Goal: Task Accomplishment & Management: Complete application form

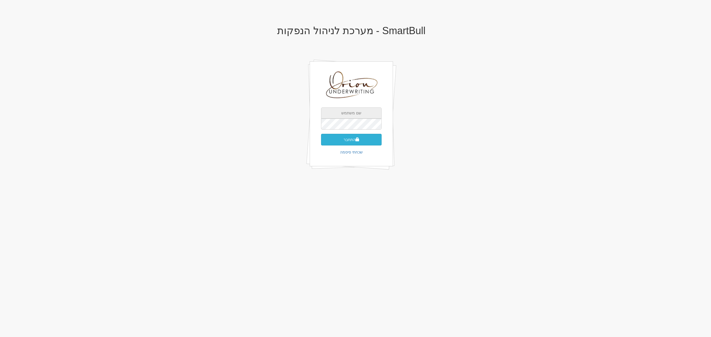
type input "[EMAIL_ADDRESS][DOMAIN_NAME]"
click at [357, 142] on button "התחבר" at bounding box center [351, 140] width 61 height 12
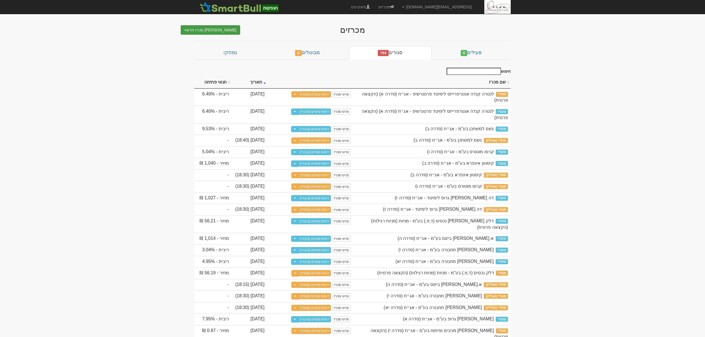
click at [223, 26] on button "צור מכרז חדש" at bounding box center [210, 29] width 59 height 9
click at [223, 42] on link "מוסדי" at bounding box center [209, 40] width 61 height 7
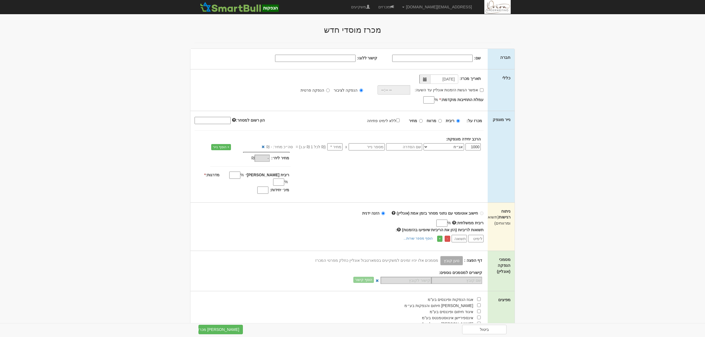
click at [457, 57] on input "שם:" at bounding box center [432, 58] width 80 height 7
click at [464, 58] on input "שם:" at bounding box center [432, 58] width 80 height 7
paste input "פאי סיאם בע"מ"
type input "פאי סיאם בע"מ"
click at [324, 89] on label "הנפקה פרטית" at bounding box center [315, 90] width 29 height 6
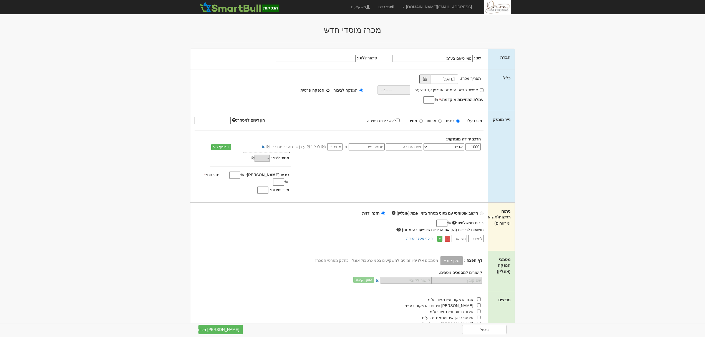
click at [326, 89] on input "הנפקה פרטית" at bounding box center [328, 91] width 4 height 4
radio input "true"
click at [426, 98] on input "עמלת התחייבות מוקדמת: *" at bounding box center [428, 99] width 11 height 7
type input "0"
click at [512, 145] on div "נייר מונפק מכרז על: ריבית מרווח מחיר x" at bounding box center [352, 156] width 324 height 91
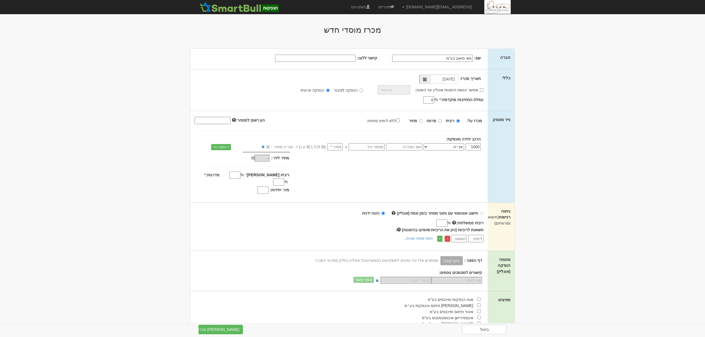
click at [409, 147] on input "text" at bounding box center [404, 146] width 36 height 7
click at [405, 147] on input "text" at bounding box center [404, 146] width 36 height 7
type input "אגח ב"
click at [375, 147] on input "text" at bounding box center [367, 146] width 36 height 7
paste input "1216555"
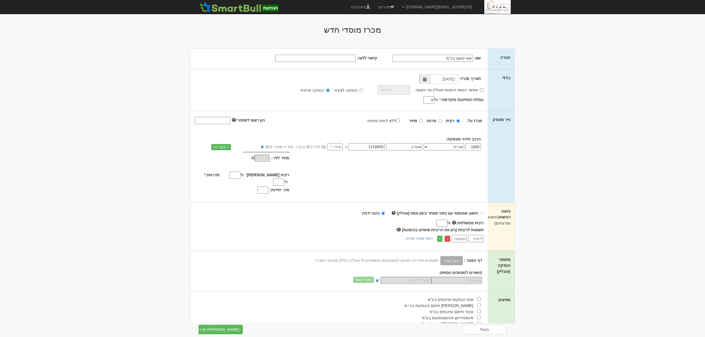
type input "1216555"
click at [337, 147] on input "number" at bounding box center [334, 146] width 15 height 7
click at [425, 122] on div "מכרז על: ריבית מרווח מחיר ללא לימיט פתיחה (במידה ויוזנו הצעות בשווי נמוך מ-₪800…" at bounding box center [427, 120] width 121 height 6
click at [422, 122] on input "מחיר" at bounding box center [421, 121] width 4 height 4
radio input "true"
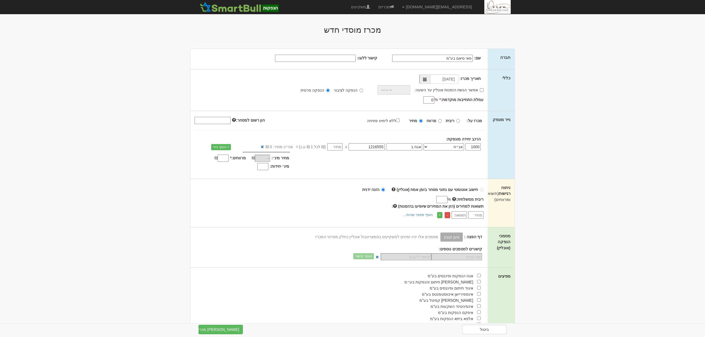
click at [334, 146] on input "number" at bounding box center [334, 146] width 15 height 7
type input "1"
type input "1,000"
type input "10"
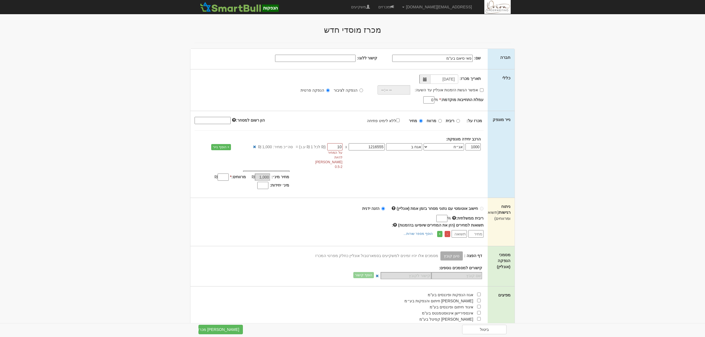
type input "10,000"
type input "100"
type input "100,000"
type input "1000"
type input "1,000,000"
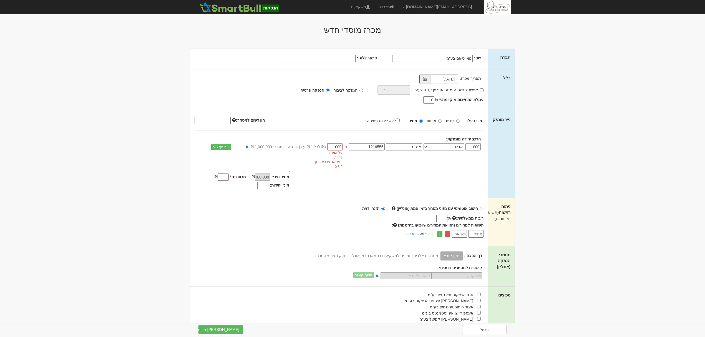
type input "1000"
drag, startPoint x: 332, startPoint y: 143, endPoint x: 338, endPoint y: 145, distance: 6.5
click at [338, 145] on div "1000 אג״ח אג״ח להמרה מניות כתבי אופציה ניירות ערך מסחריים אופציות רכש כתבי התחי…" at bounding box center [338, 156] width 297 height 29
click at [335, 146] on input "1000" at bounding box center [334, 146] width 15 height 7
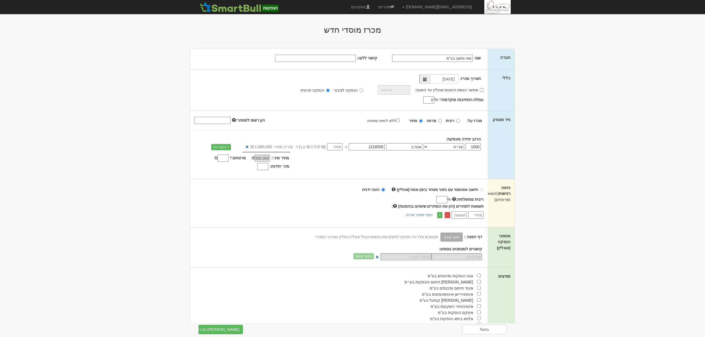
type input "-"
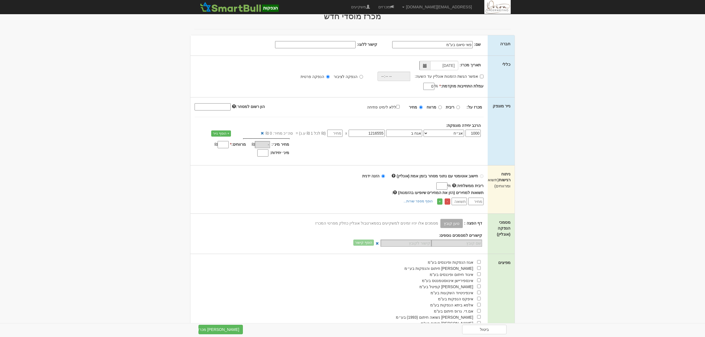
scroll to position [37, 0]
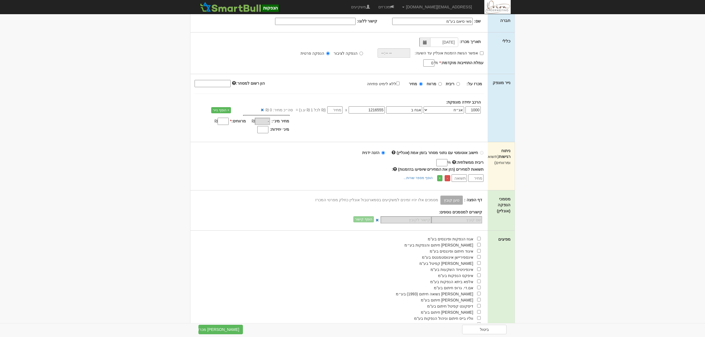
click at [333, 110] on input "number" at bounding box center [334, 109] width 15 height 7
type input "1"
type input "1,000"
click at [240, 190] on div "חישוב אוטומטי עם נתוני מסחר בזמן אמת (אונליין) הזנה ידנית ריבית ממשלתית: % - * …" at bounding box center [338, 166] width 297 height 48
click at [217, 119] on div "₪" at bounding box center [217, 121] width 26 height 7
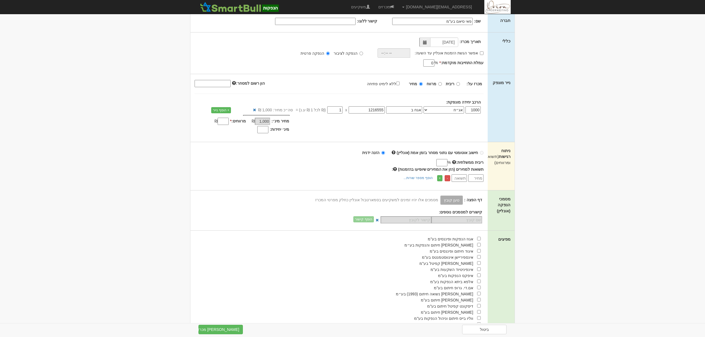
click at [223, 120] on input "מרווחים: *" at bounding box center [223, 121] width 11 height 7
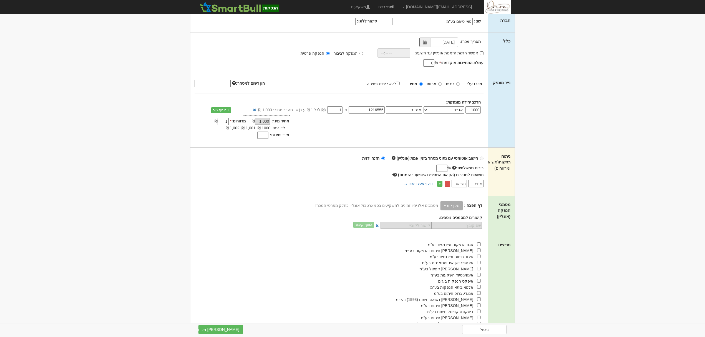
type input "1"
click at [260, 137] on input "מינ׳ יחידות:" at bounding box center [262, 135] width 11 height 7
click at [549, 124] on body "hanpaka@orion-uw.com הגדרות חשבונות הנפקה תבניות הודעות קיבול" at bounding box center [352, 198] width 705 height 471
click at [479, 252] on input "checkbox" at bounding box center [479, 250] width 4 height 4
checkbox input "true"
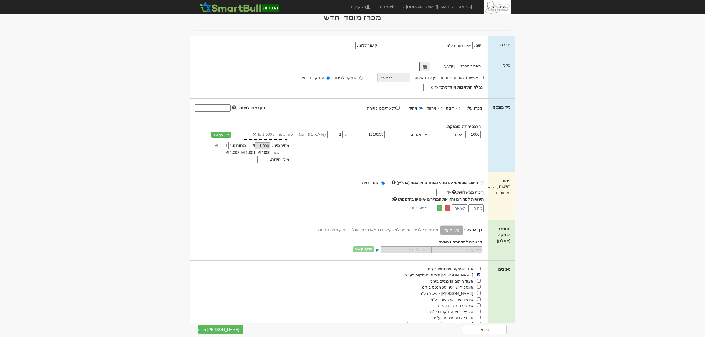
scroll to position [0, 0]
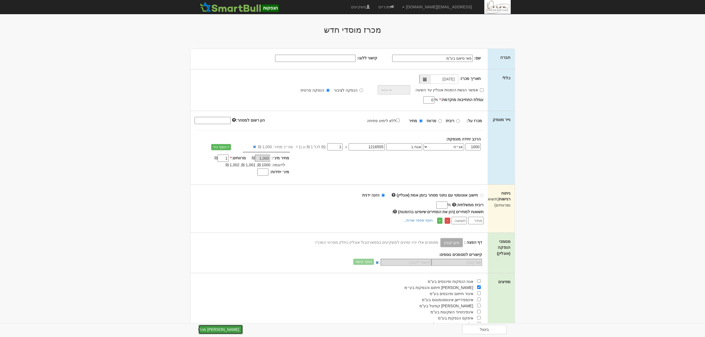
click at [216, 327] on button "צור מכרז" at bounding box center [220, 329] width 44 height 9
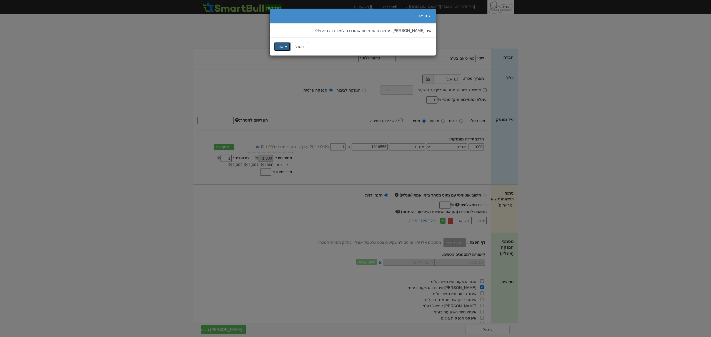
click at [278, 46] on button "אישור" at bounding box center [282, 46] width 17 height 9
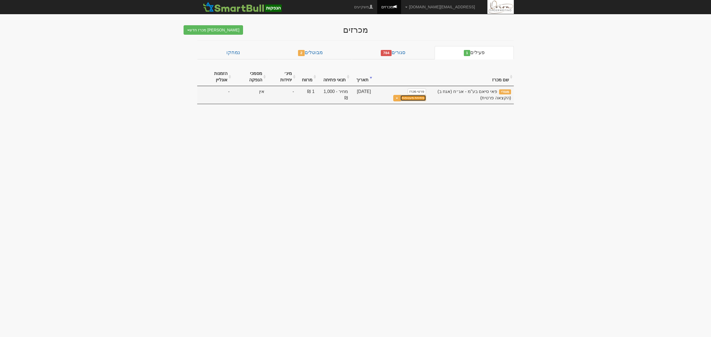
click at [415, 100] on link "פתיחת מעטפות" at bounding box center [413, 98] width 26 height 6
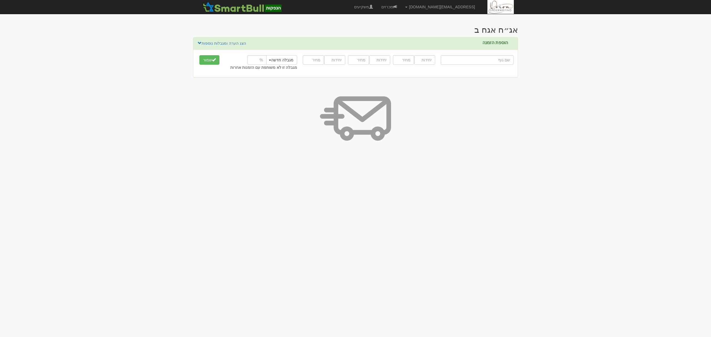
click at [505, 62] on input "text" at bounding box center [476, 59] width 73 height 9
type input "א"
type input "אי בי אי 10/90"
type input "אי"
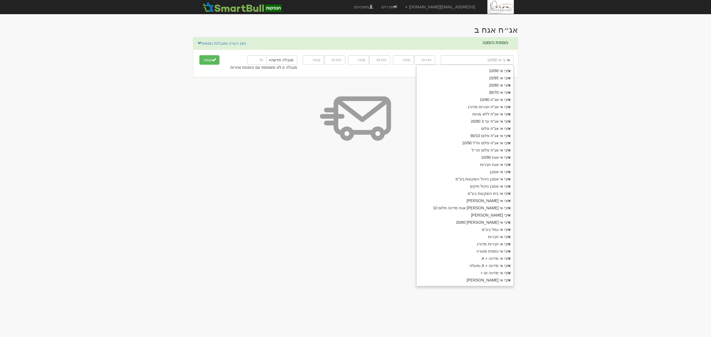
type input "אידאה בונד ש.מ"
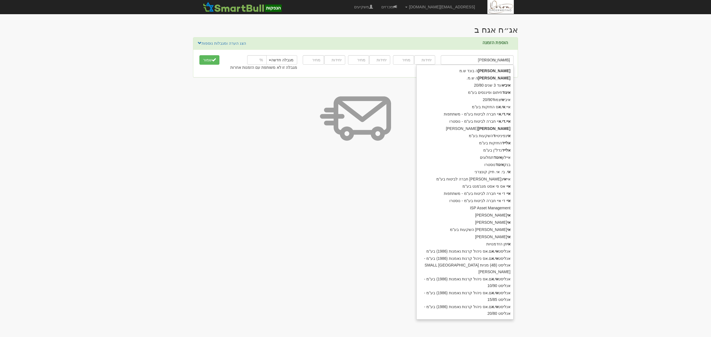
type input "אידאה"
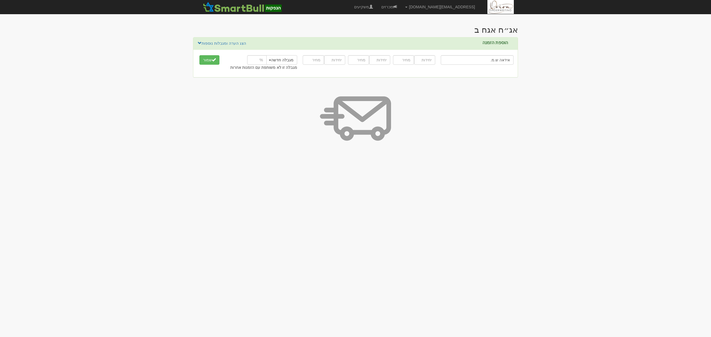
type input "אידאה ש.מ."
click at [199, 55] on button "שמור" at bounding box center [209, 59] width 20 height 9
type input "1500"
type input "1000"
click at [199, 55] on button "שמור" at bounding box center [209, 59] width 20 height 9
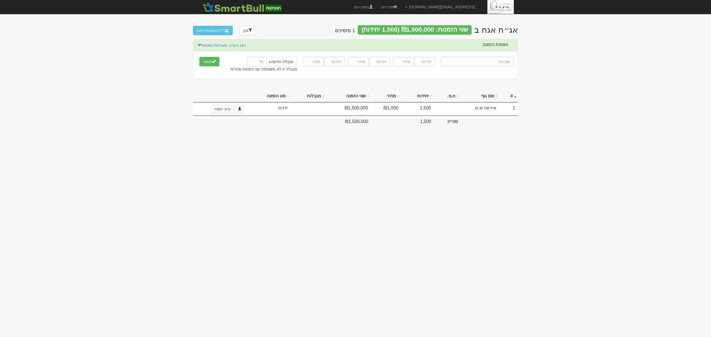
type input "ח"
type input "חצבים בונד שותפות מוגבלת"
type input "חצבים"
type input "חצבים ש"
type input "חצבים שותפות מוגבלת"
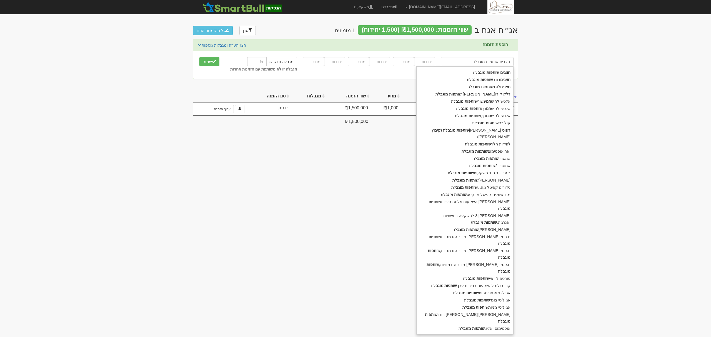
type input "חצבים שותפות מוגבל"
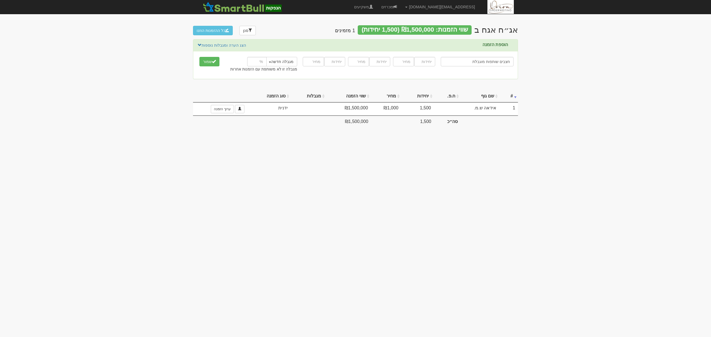
type input "חצבים שותפות מוגבלת"
type input "3500"
type input "1000"
click at [199, 57] on button "שמור" at bounding box center [209, 61] width 20 height 9
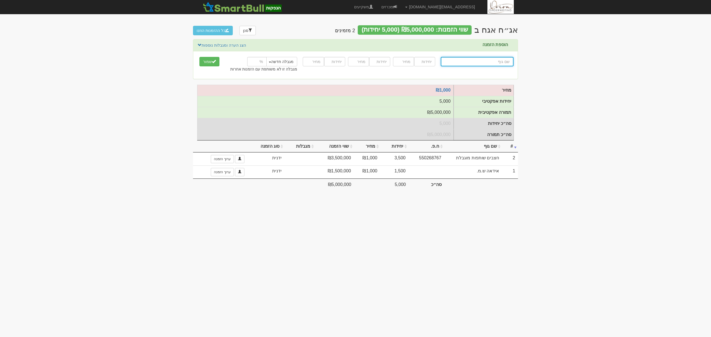
click at [480, 60] on input "text" at bounding box center [476, 61] width 73 height 9
click at [495, 63] on input "text" at bounding box center [476, 61] width 73 height 9
type input "H"
type input "HAZAVIM BOND ,LP. CO-107905 CAYMAN ISLANDS"
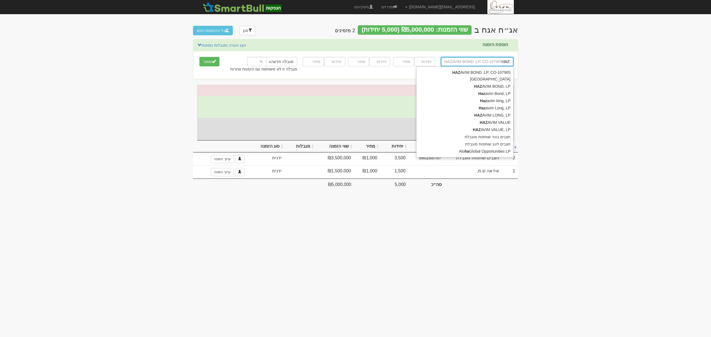
type input "HAZA"
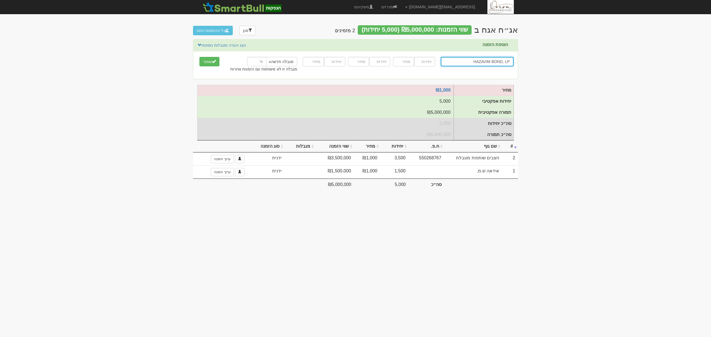
type input "HAZAVIM BOND, LP"
type input "4500"
type input "1000"
click at [199, 57] on button "שמור" at bounding box center [209, 61] width 20 height 9
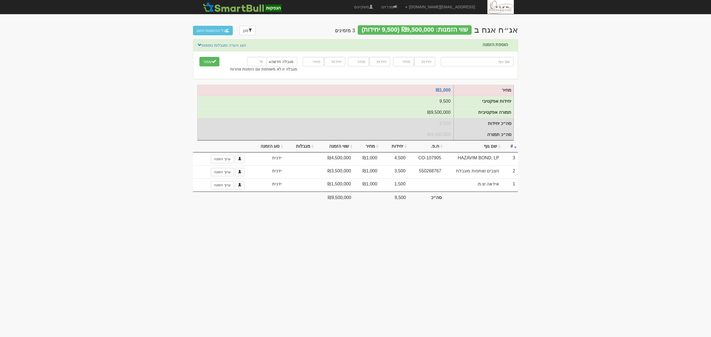
type input "ס"
type input "סיגמא (2A) אג"ח משולבת + 20%"
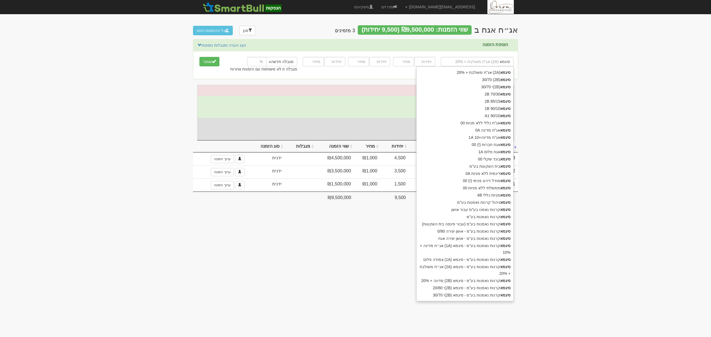
type input "סיגמא"
type input "סיגמא נ"
type input "סיגמא ניהול קרנות נאמנות בע"מ"
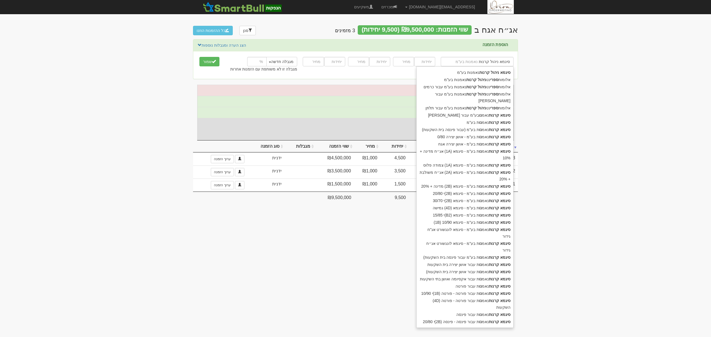
type input "סיגמא ניהול קרנות"
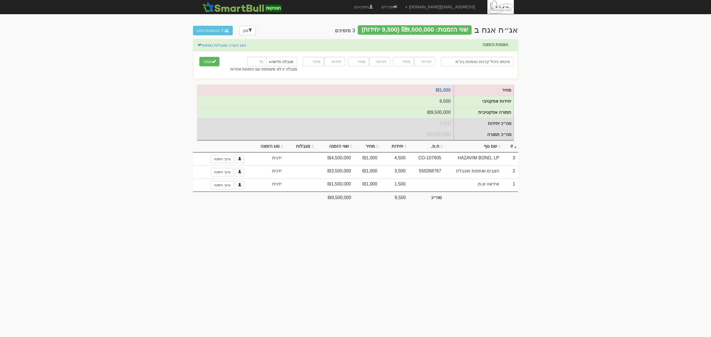
type input "סיגמא ניהול קרנות נאמנות בע"מ"
type input "6000"
type input "1000"
click at [199, 57] on button "שמור" at bounding box center [209, 61] width 20 height 9
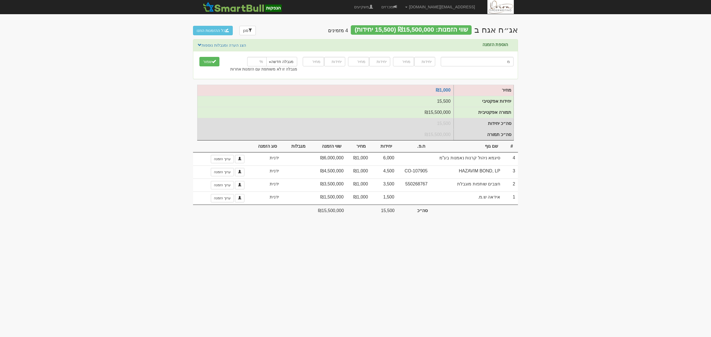
type input "מג"
type input "מגדל ביטוח (משתתפות ברווחים)"
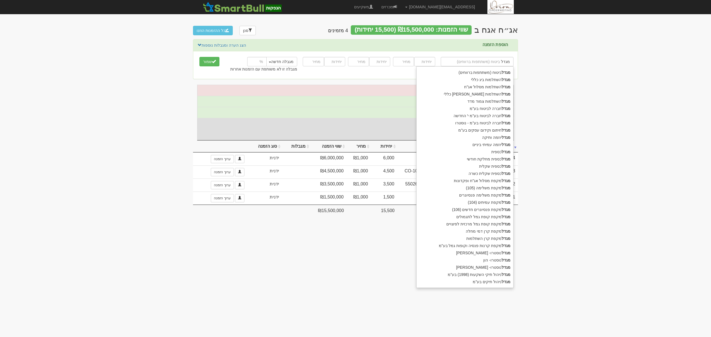
type input "מגדל"
type input "מגדל ק"
type input "מגדל קרנות נאמנות - 00 כספית שקלית"
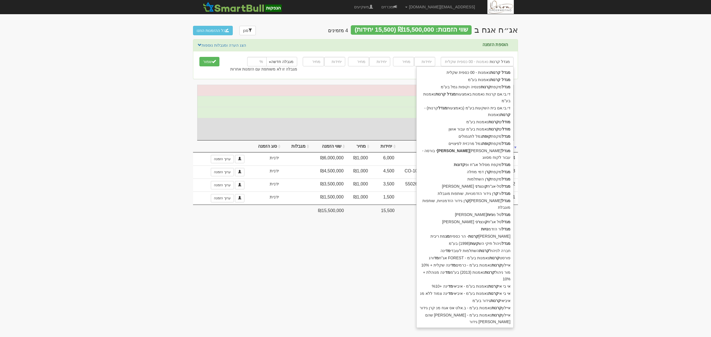
type input "מגדל קרנות"
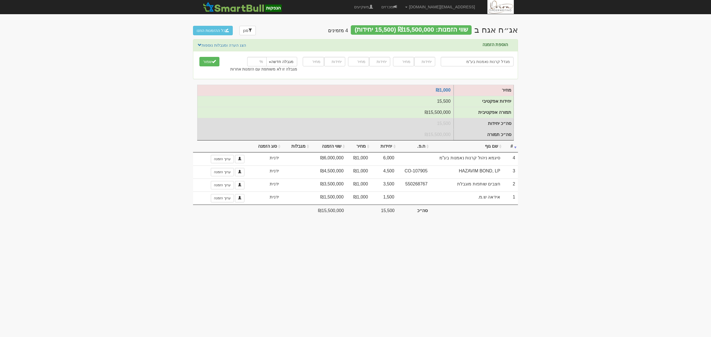
type input "מגדל קרנות נאמנות בע"מ"
type input "6000"
type input "1000"
click at [199, 57] on button "שמור" at bounding box center [209, 61] width 20 height 9
type input "נ"
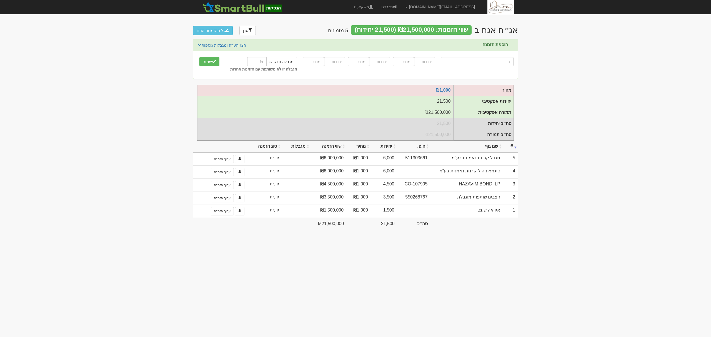
type input "נוי 3 להשקעה בתשתיות ואנרגיה, שותפות מוגבלת"
type input "נו"
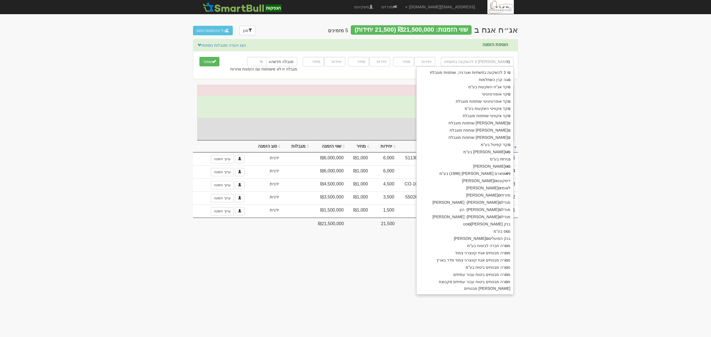
type input "נוקד אג"ח השקעות בע"מ"
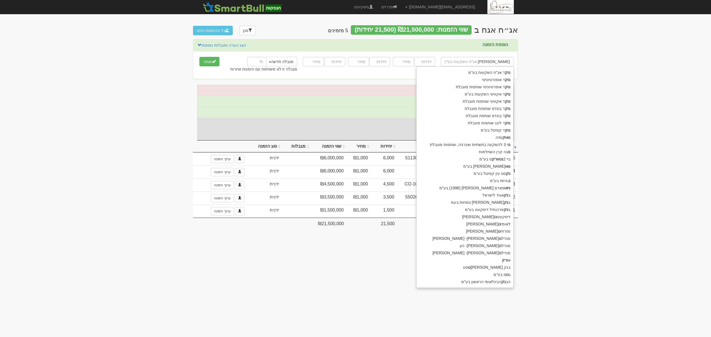
type input "נוקד"
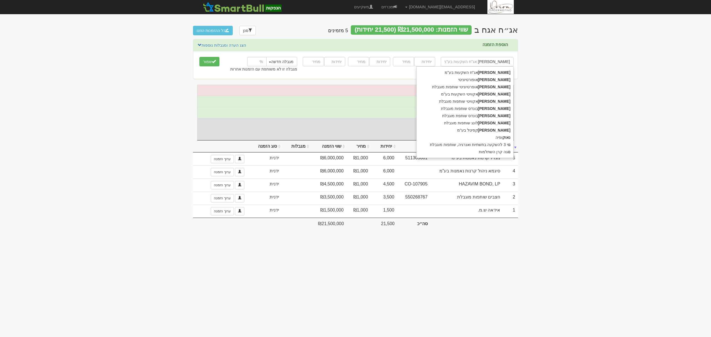
type input "נוקד ב"
type input "נוקד בונדס שותפות מוגבלת"
type input "נוקד בונ"
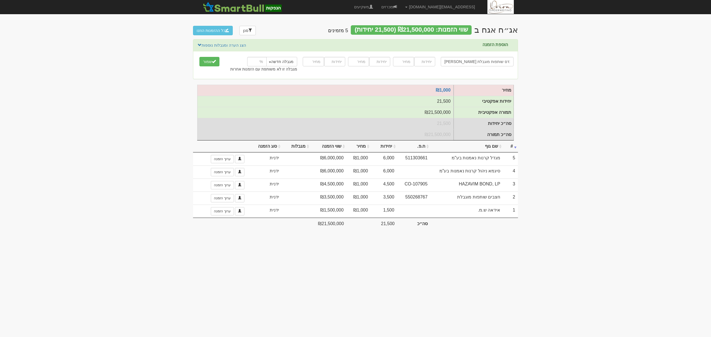
type input "נוקד בונדס שותפות מוגבלת"
click at [421, 58] on input "number" at bounding box center [424, 61] width 21 height 9
type input "13603"
type input "1000"
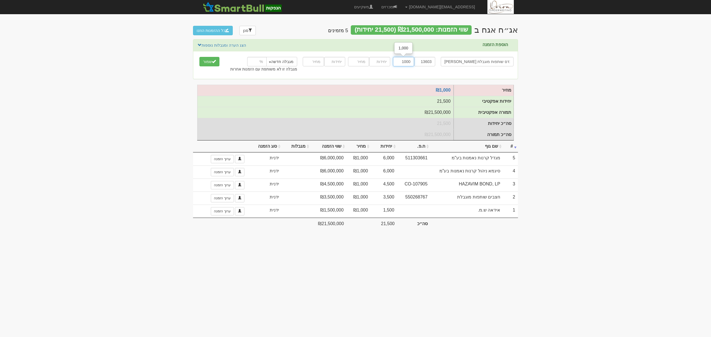
click at [199, 57] on button "שמור" at bounding box center [209, 61] width 20 height 9
click at [462, 64] on input "text" at bounding box center [476, 61] width 73 height 9
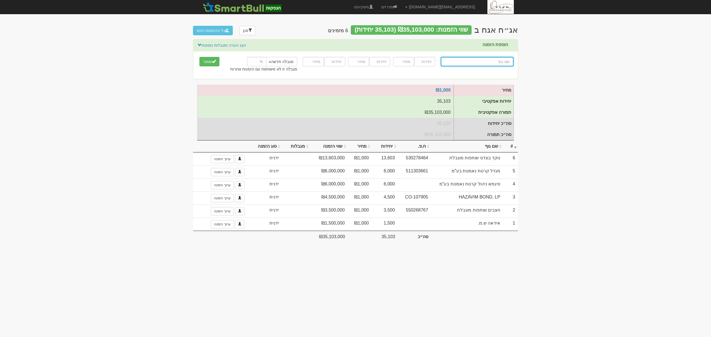
click at [473, 62] on input "text" at bounding box center [476, 61] width 73 height 9
click at [469, 62] on input "text" at bounding box center [476, 61] width 73 height 9
click at [482, 66] on input "text" at bounding box center [476, 61] width 73 height 9
click at [484, 60] on input "text" at bounding box center [476, 61] width 73 height 9
type input "א"
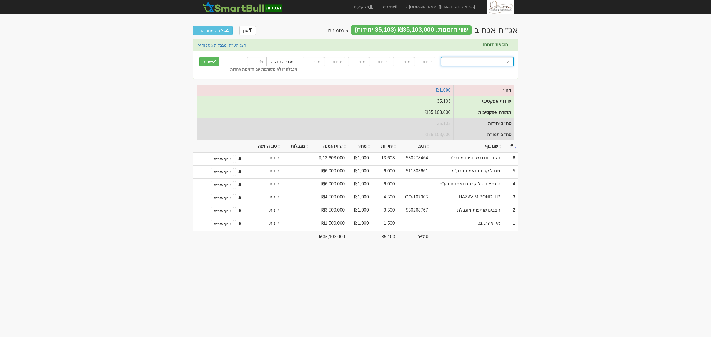
type input "אל על"
type input "אל"
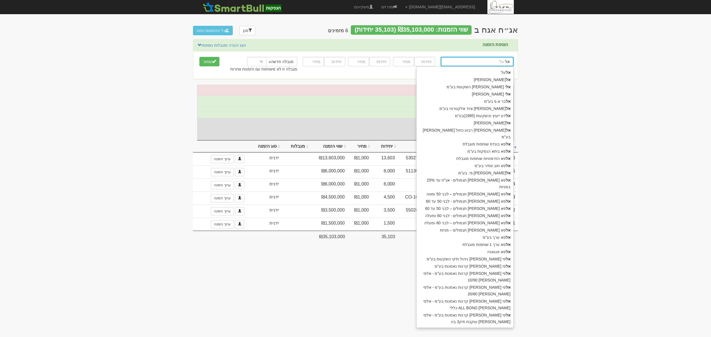
type input "אלטריס פיננסים בע"מ"
type input "אלט"
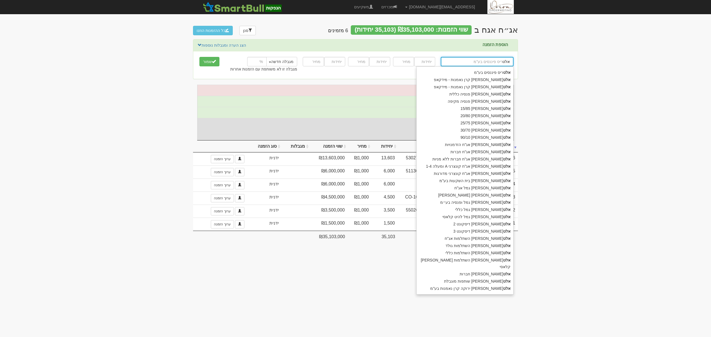
type input "אלטשולר פנסיה כללית"
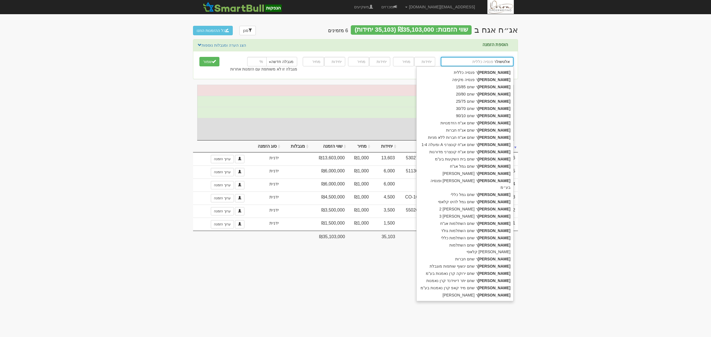
type input "אלטשולר"
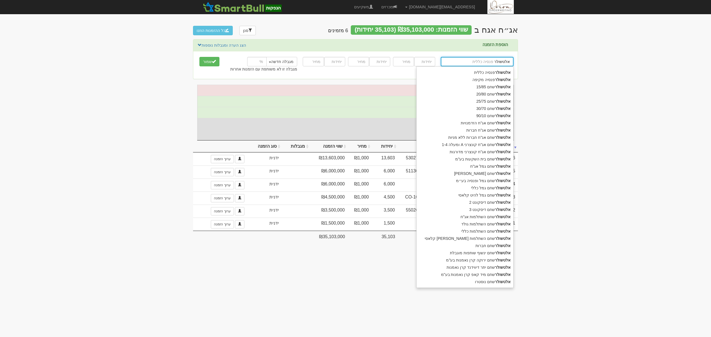
type input "אלטשולר ש"
type input "אלטשולר שחם 15/85"
type input "אלטשולר שחם"
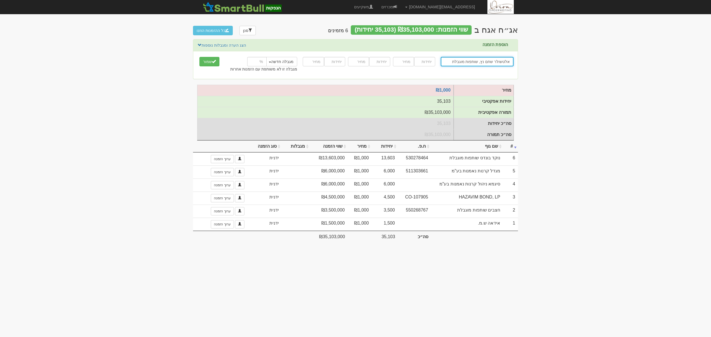
type input "אלטשולר שחם נץ, שותפות מוגבלת"
type input "750"
type input "1000"
click at [199, 57] on button "שמור" at bounding box center [209, 61] width 20 height 9
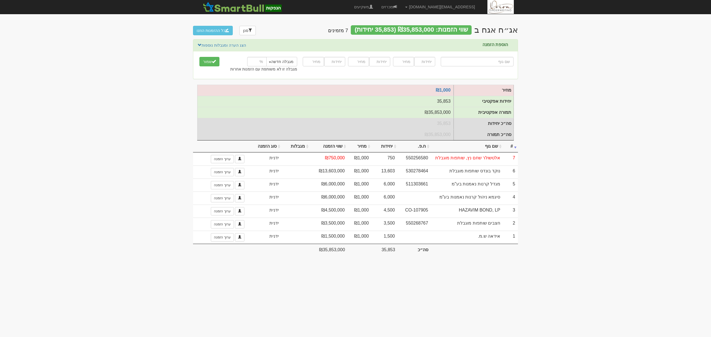
type input "א"
type input "אי בי אי 10/90"
type input "אי"
type input "[PERSON_NAME]"
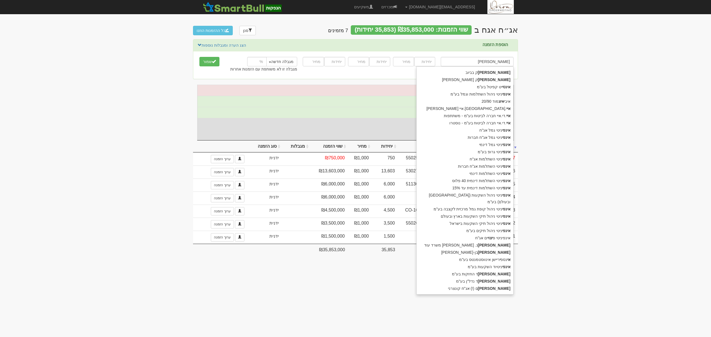
type input "[PERSON_NAME]"
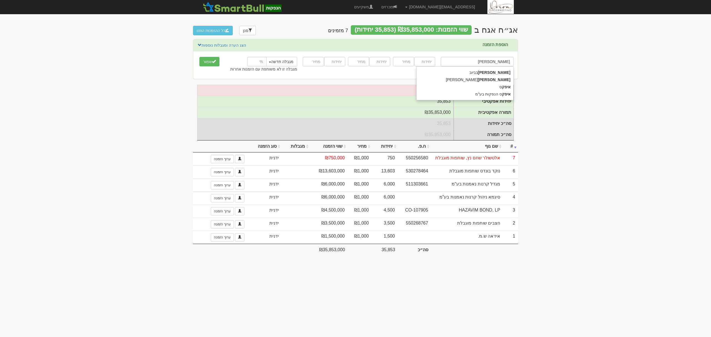
type input "[PERSON_NAME] ט"
type input "איציק טרגן"
type input "[PERSON_NAME] טרג"
type input "איציק טרגן"
type input "750"
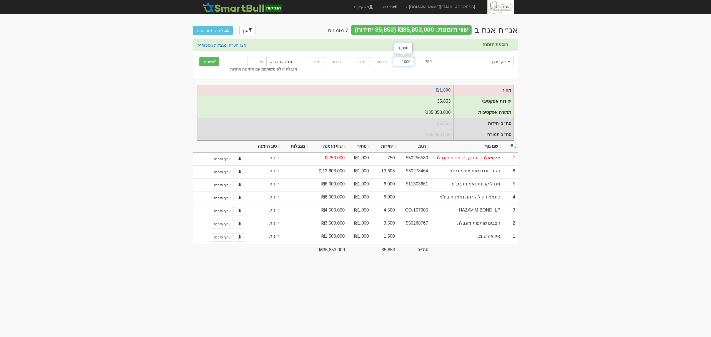
type input "1000"
click at [199, 57] on button "שמור" at bounding box center [209, 61] width 20 height 9
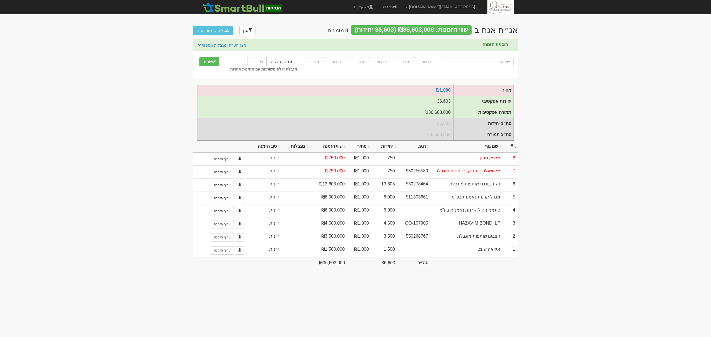
type input "א"
type input "אי בי אי 10/90"
type input "אי"
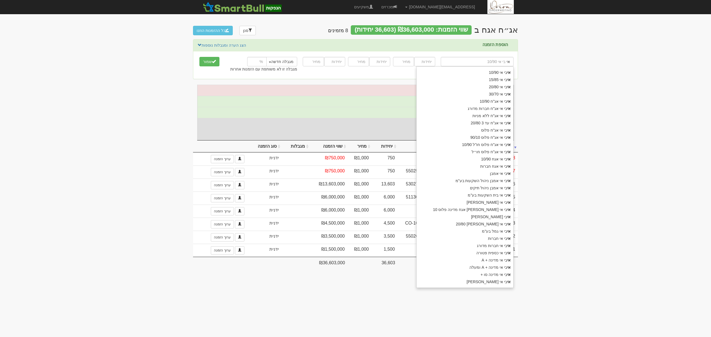
type input "אילן שילוח"
type input "איל"
type input "אילים (!) אג"ח קונצרני"
type input "אילי"
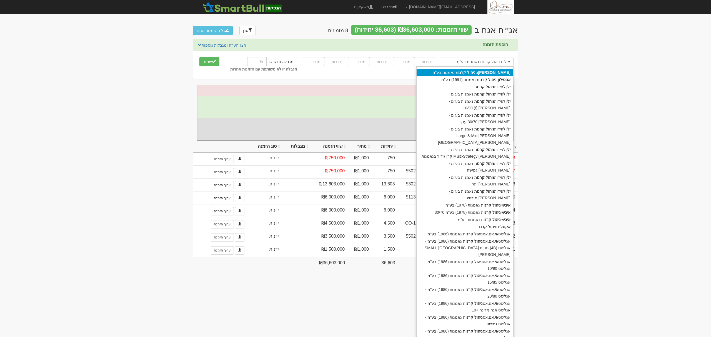
type input "אילים ניהול קרנות נאמנות בע"מ"
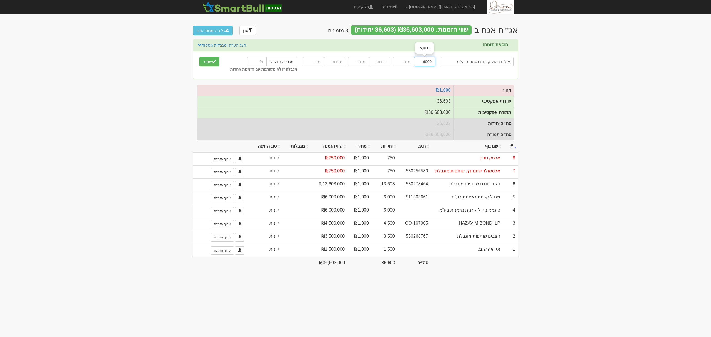
type input "6000"
type input "1000"
click at [199, 57] on button "שמור" at bounding box center [209, 61] width 20 height 9
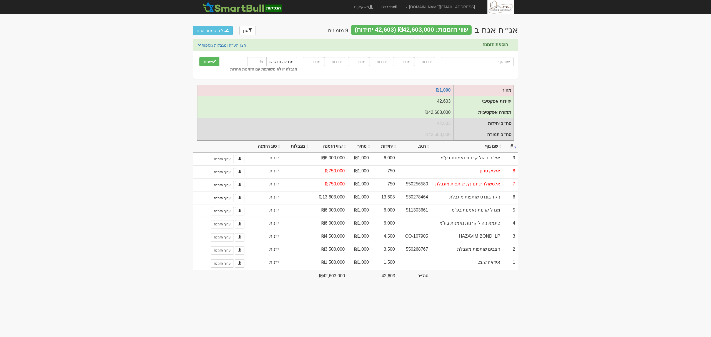
type input "ה"
type input "[PERSON_NAME] השקעות ופיננסים"
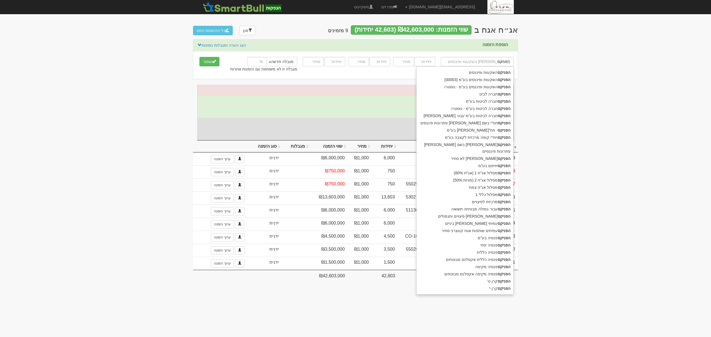
type input "הפניקס"
type input "הפניקס ש"
type input "הפניקס שותפות קונצרני בדרוג AA"
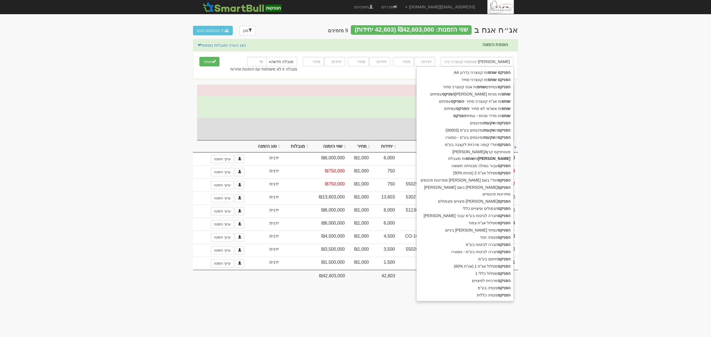
type input "הפניקס שותפות"
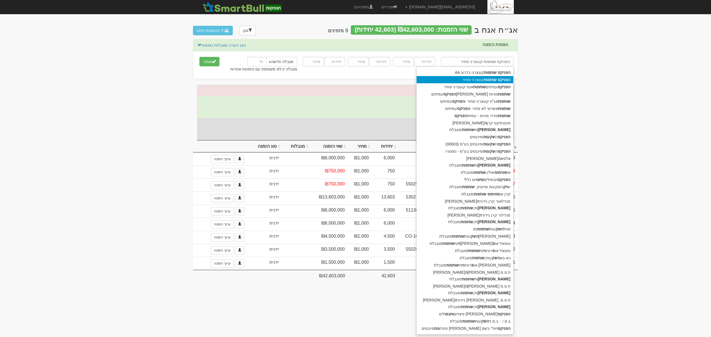
type input "הפניקס שותפות קונצרני סחיר"
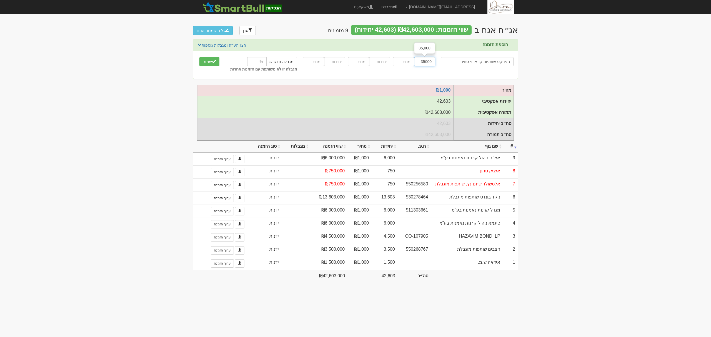
type input "35000"
type input "1000"
click at [199, 57] on button "שמור" at bounding box center [209, 61] width 20 height 9
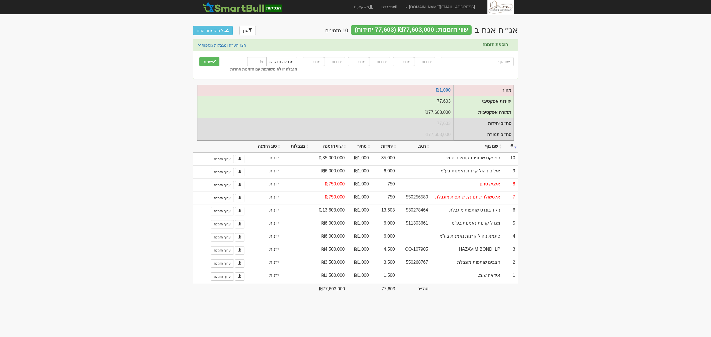
type input "מ"
type input "מוג מקוצר בינלאומי"
type input "מו"
type input "[PERSON_NAME] (!) אג"ח + 10%"
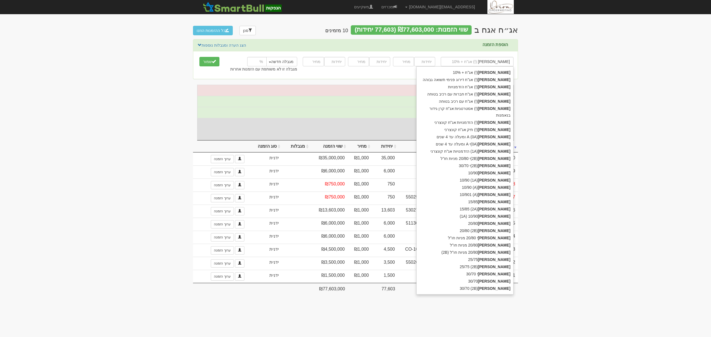
type input "[PERSON_NAME]"
type input "[PERSON_NAME] ניהול קרנ"
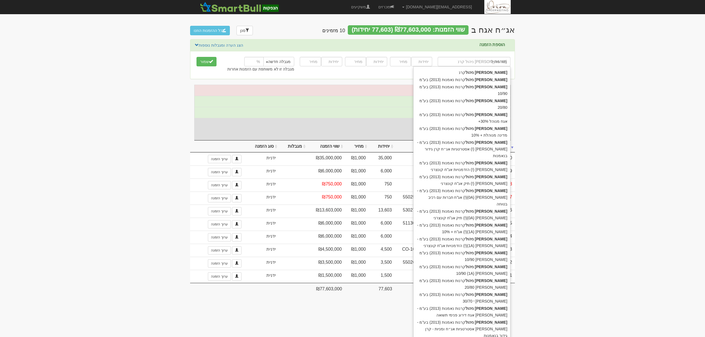
type input "מור ניהול"
type input "מור ניהול קרנות נאמנות (2013) בע"מ"
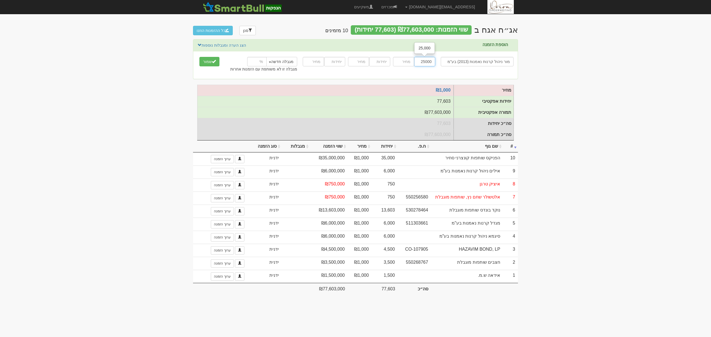
type input "25000"
type input "1000"
click at [199, 57] on button "שמור" at bounding box center [209, 61] width 20 height 9
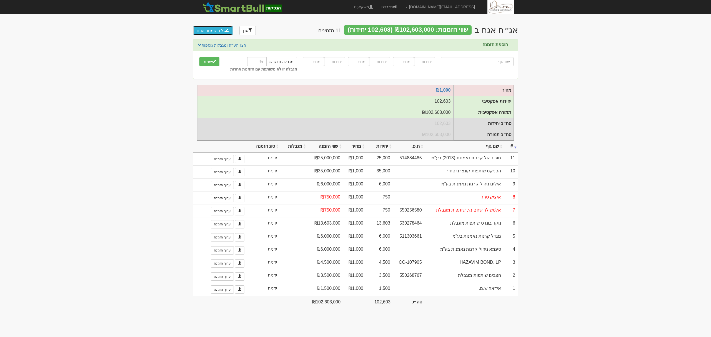
click at [208, 29] on button "כל ההזמנות הוזנו" at bounding box center [213, 30] width 40 height 9
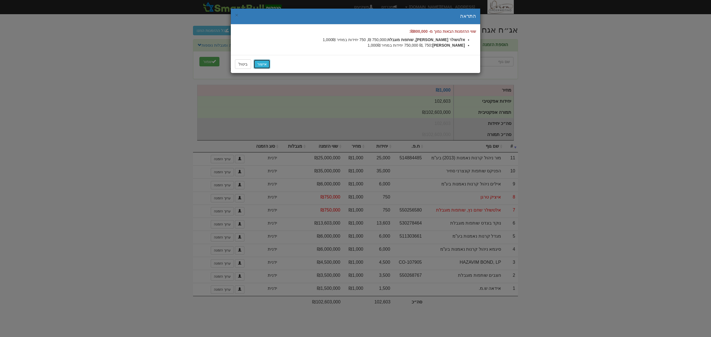
click at [265, 65] on link "אישור" at bounding box center [261, 63] width 17 height 9
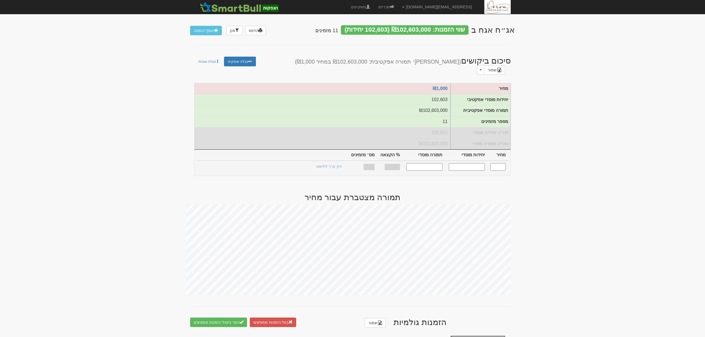
click at [502, 163] on input "text" at bounding box center [497, 166] width 15 height 7
type input "1,000"
type input "102,603"
type input "102,603,000"
type input "100%"
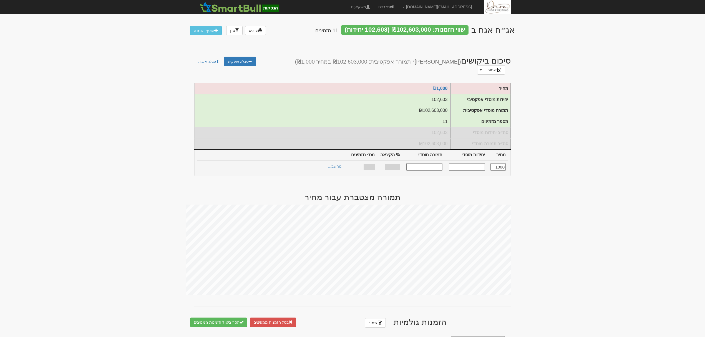
type input "11"
type input "1,000"
click at [338, 163] on link "הצעות זוכות >" at bounding box center [330, 167] width 31 height 8
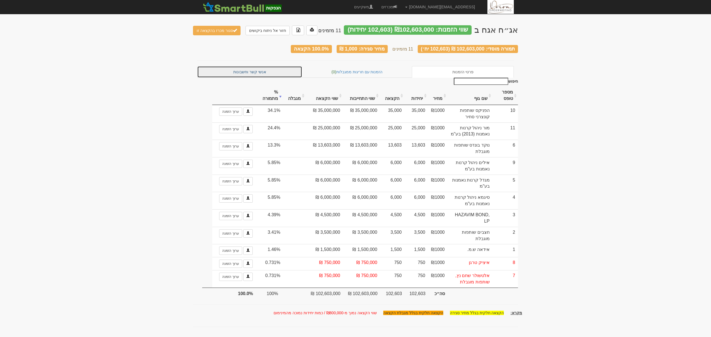
click at [247, 67] on link "אנשי קשר וחשבונות" at bounding box center [249, 72] width 105 height 12
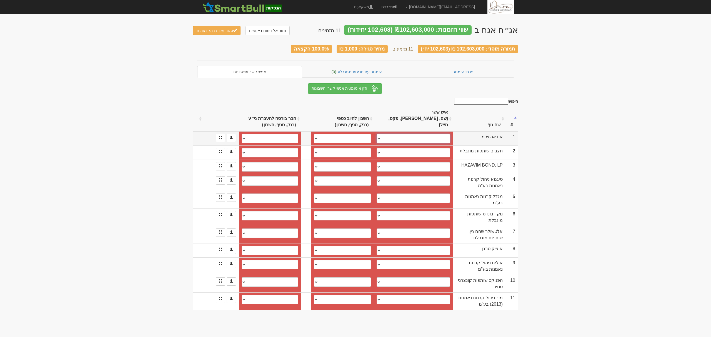
click at [434, 134] on select "דויד אלטרמן, 054-5858084, david@arkinholdings.com דוד, david@arkin-capital.com …" at bounding box center [413, 138] width 74 height 9
select select "67be14fee75f3539469122b2"
click at [376, 134] on select "דויד אלטרמן, 054-5858084, david@arkinholdings.com דוד, david@arkin-capital.com …" at bounding box center [413, 138] width 74 height 9
click at [411, 148] on select "יוחנן ניסים, 050-2231836, nissim@hazavim.co.il ניסים נר, 050-2231836, nissimner…" at bounding box center [413, 152] width 74 height 9
select select "681a20077b9c209d55ae74e4"
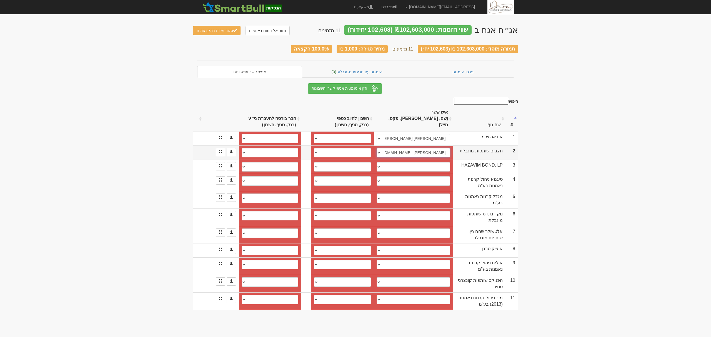
click at [376, 148] on select "יוחנן ניסים, 050-2231836, nissim@hazavim.co.il ניסים נר, 050-2231836, nissimner…" at bounding box center [413, 152] width 74 height 9
click at [430, 162] on select "שרון, 03-5397209, sharon@hazavim.co.il שגיא פרידמן, sagi@hazavim.co.il חגי, hag…" at bounding box center [413, 166] width 74 height 9
select select "681a20647b9c209d55ae9778"
click at [376, 162] on select "שרון, 03-5397209, sharon@hazavim.co.il שגיא פרידמן, sagi@hazavim.co.il חגי, hag…" at bounding box center [413, 166] width 74 height 9
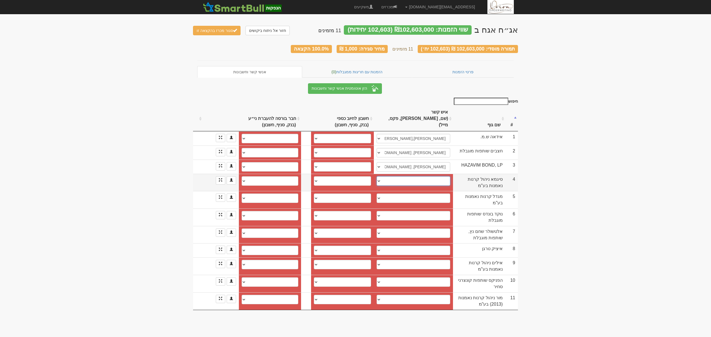
click at [425, 176] on select "אולגה, olga.p@sigma-invest.co.il סוזנה, suzanna.u@sigma-invest.co.il לירן שראל,…" at bounding box center [413, 180] width 74 height 9
click at [338, 134] on select "לאומי (10), 800, 51886941 לאומי (10), 800, 51886971 חשבון חדש" at bounding box center [342, 138] width 57 height 9
click at [261, 32] on link "חזור אל ניתוח ביקושים" at bounding box center [267, 30] width 44 height 9
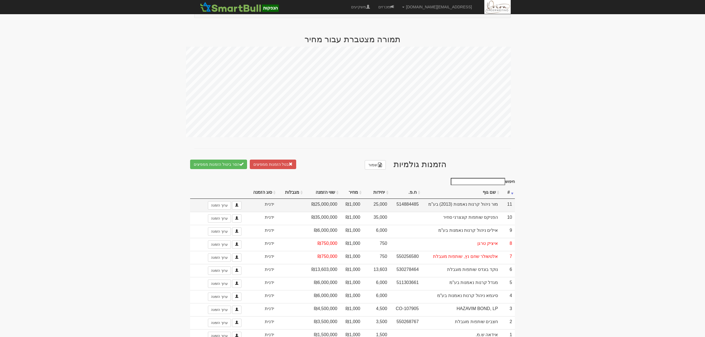
scroll to position [186, 0]
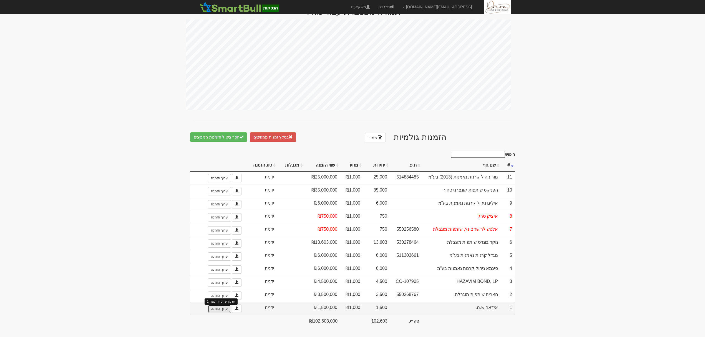
click at [217, 308] on link "ערוך הזמנה" at bounding box center [219, 308] width 23 height 8
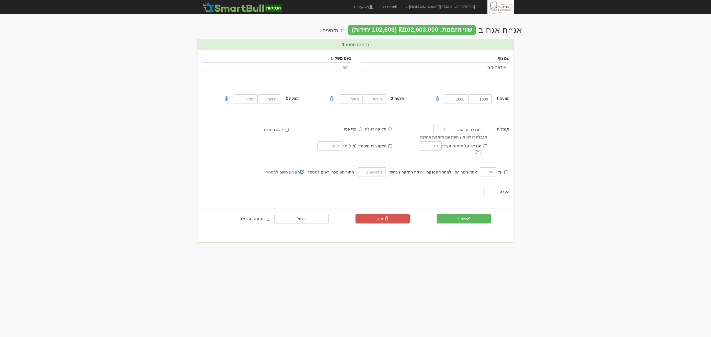
click at [473, 64] on input "אידאה ש.מ." at bounding box center [434, 66] width 150 height 9
type input "אידאה בונד ש.מ"
click at [467, 216] on button "שמור" at bounding box center [463, 218] width 54 height 9
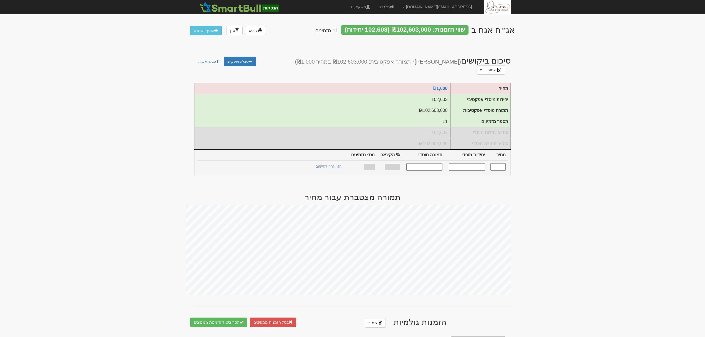
click at [501, 165] on input "text" at bounding box center [497, 166] width 15 height 7
type input "1,000"
type input "102,603"
type input "102,603,000"
type input "100%"
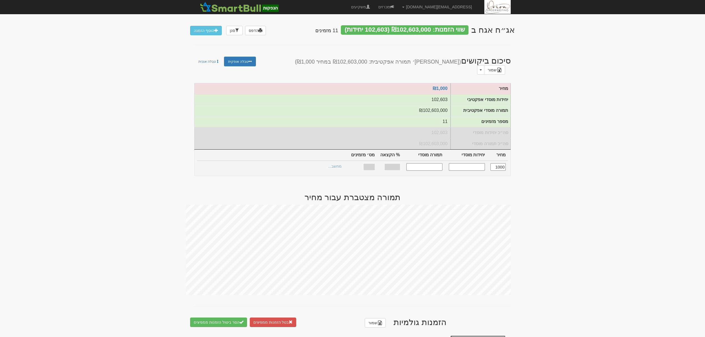
type input "11"
type input "1,000"
click at [327, 163] on link "הצעות זוכות >" at bounding box center [330, 167] width 31 height 8
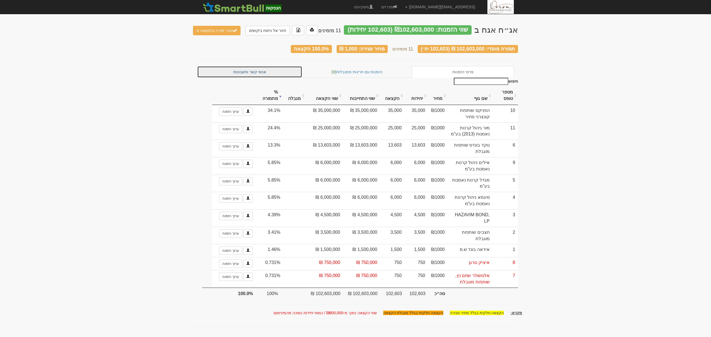
click at [251, 66] on link "אנשי קשר וחשבונות" at bounding box center [249, 72] width 105 height 12
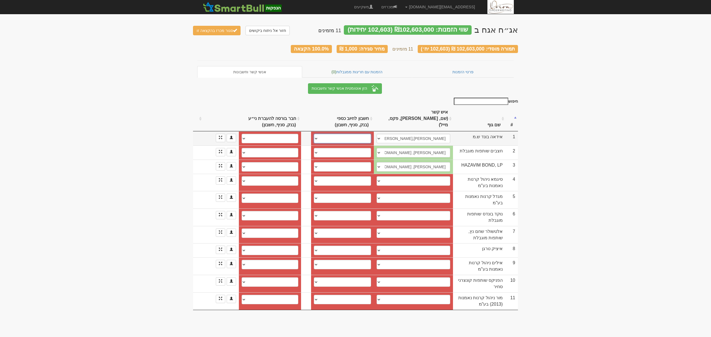
click at [343, 134] on select "10 - לאומי, 800, 21933916 10 - לאומי, 800, 21933916 10 - לאומי, 800, 21933916 1…" at bounding box center [342, 138] width 57 height 9
select select "682ddadd091e2307dd50521c"
click at [314, 134] on select "10 - לאומי, 800, 21933916 10 - לאומי, 800, 21933916 10 - לאומי, 800, 21933916 1…" at bounding box center [342, 138] width 57 height 9
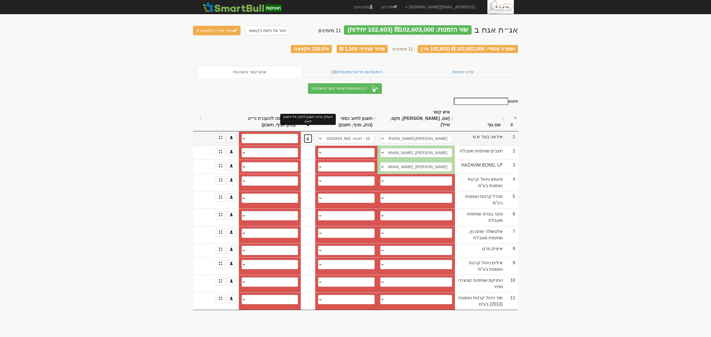
click at [307, 137] on span at bounding box center [308, 139] width 4 height 4
select select "682ddadd091e2307dd50521e"
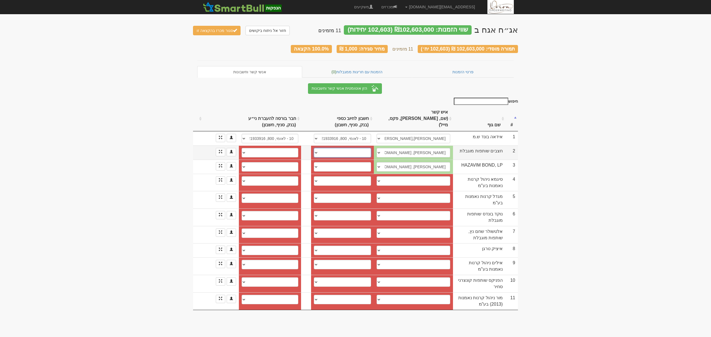
click at [334, 148] on select "פועלים, 600, 362608 פועלים , 600, 362608 פועלים (12), 600, 362608 פועלים (12), …" at bounding box center [342, 152] width 57 height 9
select select "674f0d04e74e83a7a35735fc"
click at [314, 148] on select "פועלים, 600, 362608 פועלים , 600, 362608 פועלים (12), 600, 362608 פועלים (12), …" at bounding box center [342, 152] width 57 height 9
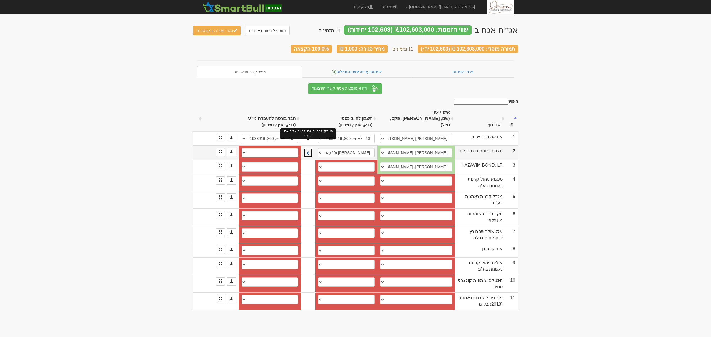
click at [307, 151] on span at bounding box center [308, 153] width 4 height 4
select select "674f0d06e74e83a7a3573641"
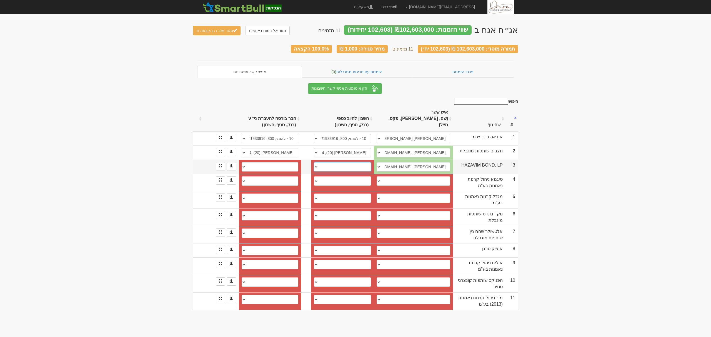
click at [360, 162] on select "בינלאומי (31), 46, 914423 לאומי (10), 800, 519786140 לאומי (10), 800, 519786/40…" at bounding box center [342, 166] width 57 height 9
select select "674f0d17e74e83a7a3573674"
click at [314, 162] on select "בינלאומי (31), 46, 914423 לאומי (10), 800, 519786140 לאומי (10), 800, 519786/40…" at bounding box center [342, 166] width 57 height 9
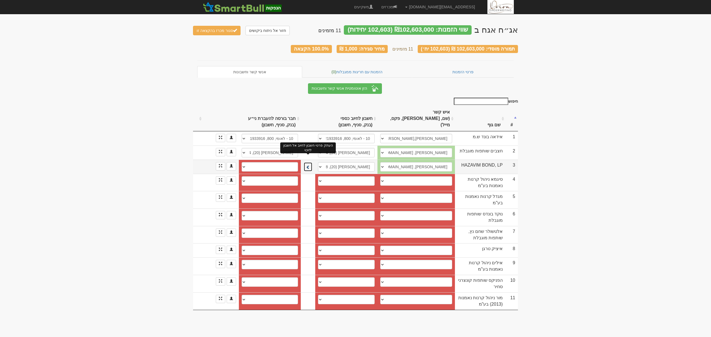
click at [307, 165] on span at bounding box center [308, 167] width 4 height 4
select select "674f0d1ae74e83a7a3573695"
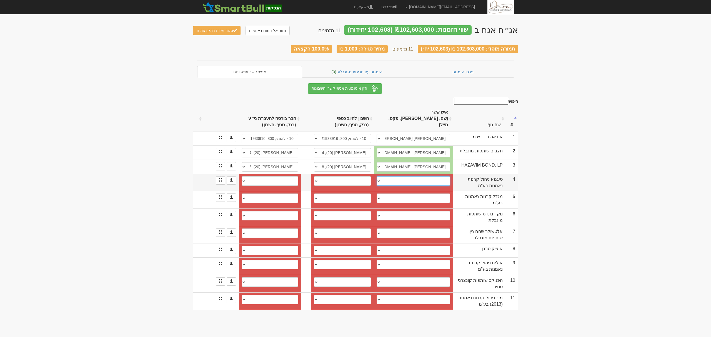
click at [424, 176] on select "אולגה, olga.p@sigma-invest.co.il סוזנה, suzanna.u@sigma-invest.co.il לירן שראל,…" at bounding box center [413, 180] width 74 height 9
select select "66c4c3cb42185d01be46d68a"
click at [376, 176] on select "אולגה, olga.p@sigma-invest.co.il סוזנה, suzanna.u@sigma-invest.co.il לירן שראל,…" at bounding box center [413, 180] width 74 height 9
click at [219, 178] on span at bounding box center [220, 179] width 3 height 3
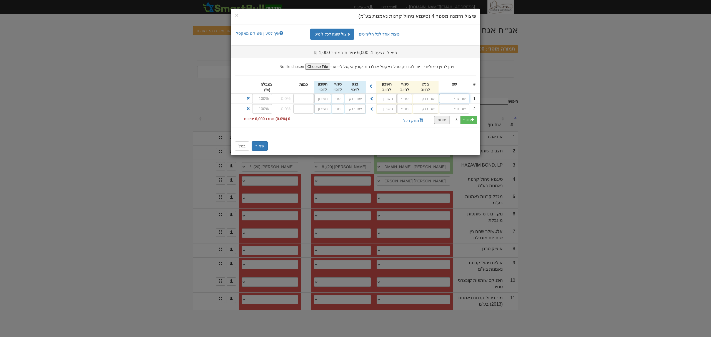
click at [454, 100] on input "text" at bounding box center [454, 98] width 30 height 9
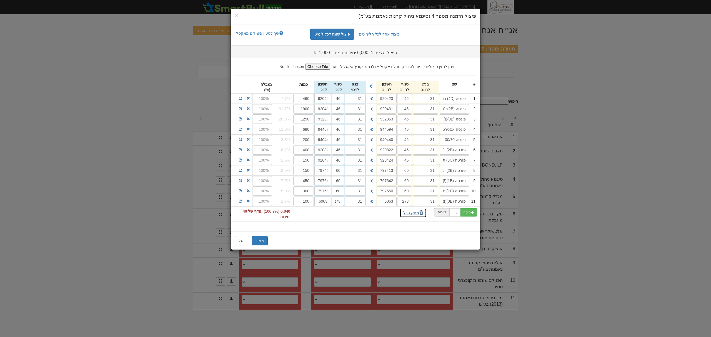
click at [413, 215] on button "מחק הכל" at bounding box center [412, 212] width 27 height 9
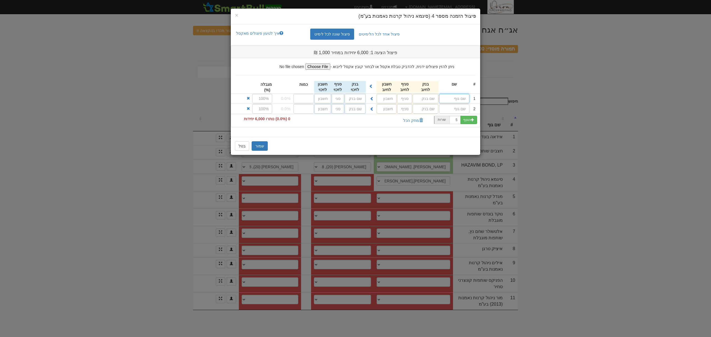
click at [453, 97] on input "text" at bounding box center [454, 98] width 30 height 9
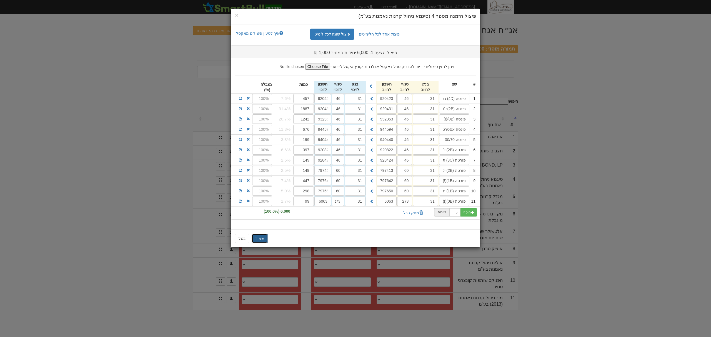
click at [263, 238] on button "שמור" at bounding box center [259, 238] width 16 height 9
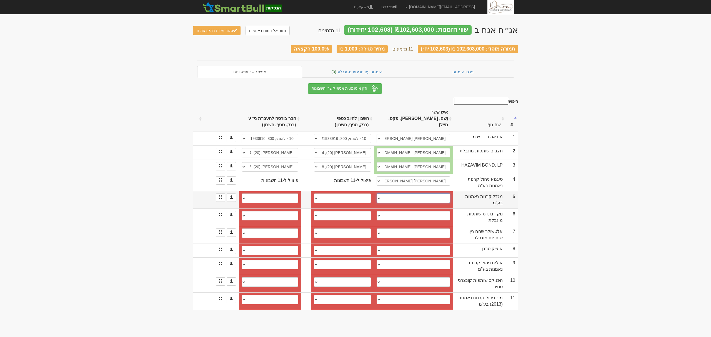
click at [432, 193] on select "יניב אדם, 054-2474412, 03-5606027, yanivada@msh.co.il שלמה לובלין, 0546672563, …" at bounding box center [413, 197] width 74 height 9
click at [436, 193] on select "יניב אדם, 054-2474412, 03-5606027, yanivada@msh.co.il שלמה לובלין, 0546672563, …" at bounding box center [413, 197] width 74 height 9
select select "681a21f77b9c209d55aefb5b"
click at [376, 193] on select "יניב אדם, 054-2474412, 03-5606027, yanivada@msh.co.il שלמה לובלין, 0546672563, …" at bounding box center [413, 197] width 74 height 9
click at [220, 195] on span at bounding box center [220, 196] width 3 height 3
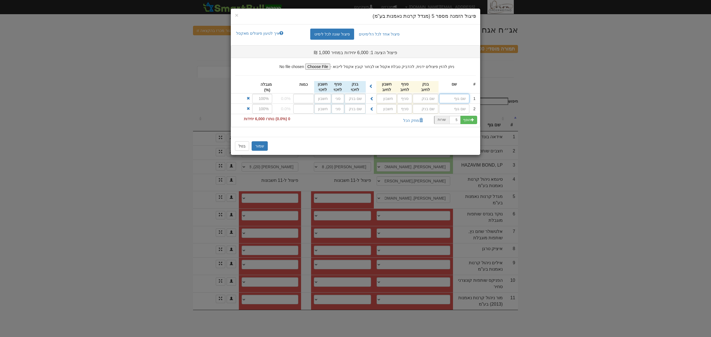
click at [457, 100] on input "text" at bounding box center [454, 98] width 30 height 9
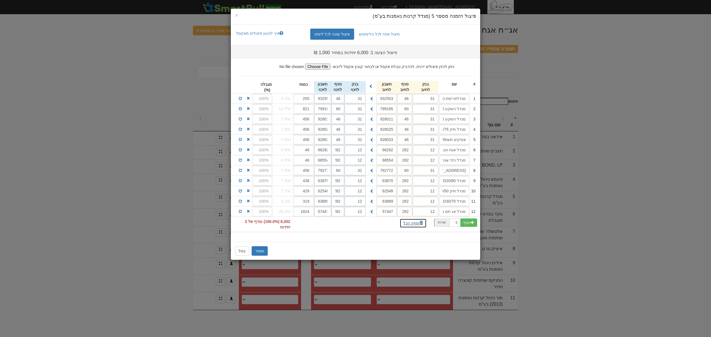
click at [410, 223] on button "מחק הכל" at bounding box center [412, 222] width 27 height 9
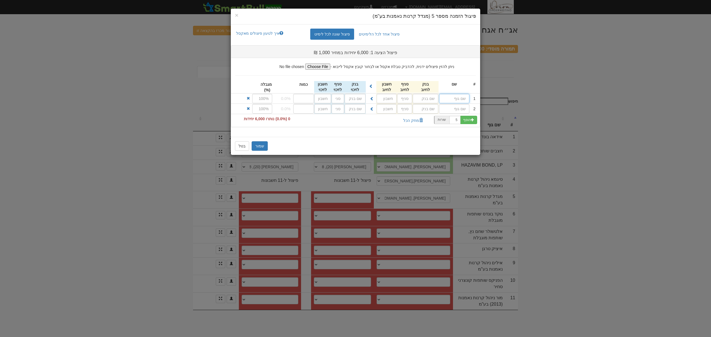
click at [456, 98] on input "text" at bounding box center [454, 98] width 30 height 9
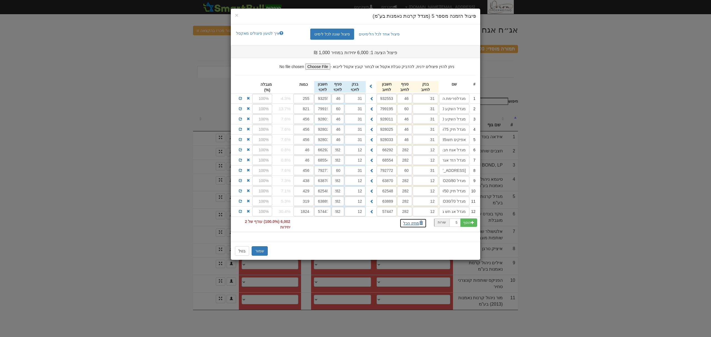
click at [412, 224] on button "מחק הכל" at bounding box center [412, 222] width 27 height 9
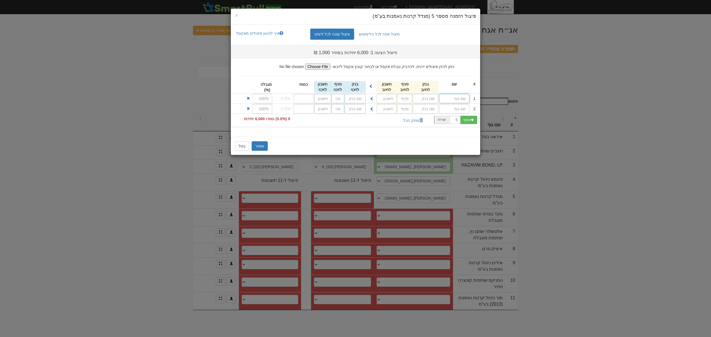
click at [462, 100] on input "text" at bounding box center [454, 98] width 30 height 9
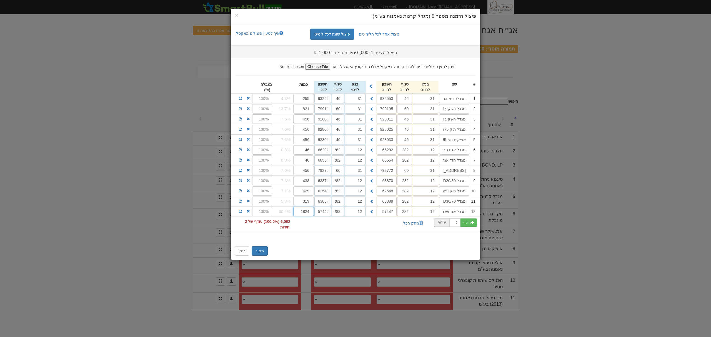
drag, startPoint x: 308, startPoint y: 215, endPoint x: 311, endPoint y: 214, distance: 3.1
click at [311, 214] on input "1824" at bounding box center [303, 211] width 21 height 9
type input "1823"
click at [310, 193] on input "429" at bounding box center [303, 190] width 21 height 9
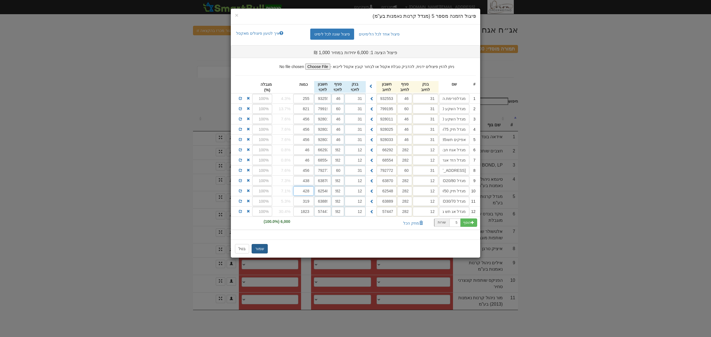
type input "428"
click at [261, 250] on button "שמור" at bounding box center [259, 248] width 16 height 9
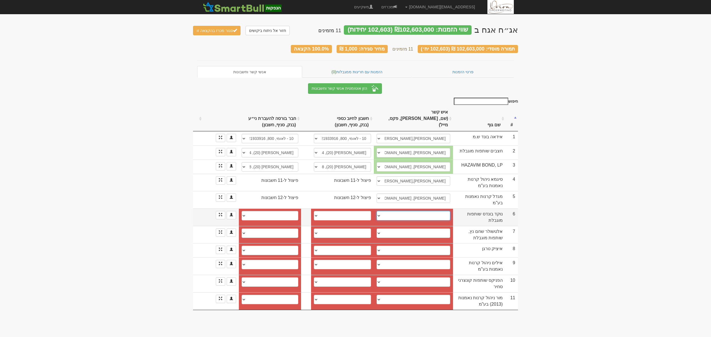
click at [413, 211] on select "רן בן שאול, RanB@noked-capital.com אסף קדם, 052-9593205, assaf.kedem@noked-capi…" at bounding box center [413, 215] width 74 height 9
select select "681a20647b9c209d55ae975a"
click at [376, 211] on select "רן בן שאול, RanB@noked-capital.com אסף קדם, 052-9593205, assaf.kedem@noked-capi…" at bounding box center [413, 215] width 74 height 9
click at [352, 211] on select "פועלים (12), 600, 437845 12 - פועלים, 600, 437845 12 - פועלים, 600, 437845 12 -…" at bounding box center [342, 215] width 57 height 9
select select "687fa3a39c5f7ad28921374e"
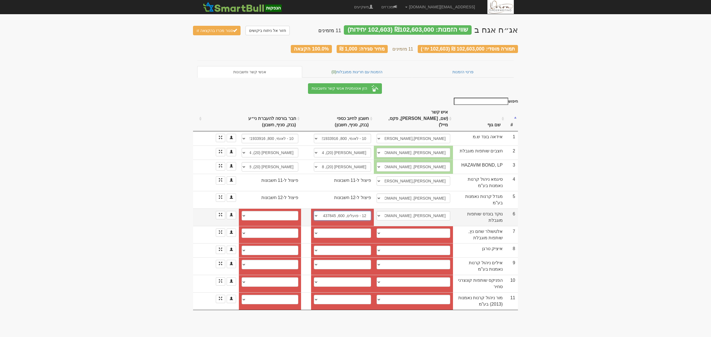
click at [314, 211] on select "פועלים (12), 600, 437845 12 - פועלים, 600, 437845 12 - פועלים, 600, 437845 12 -…" at bounding box center [342, 215] width 57 height 9
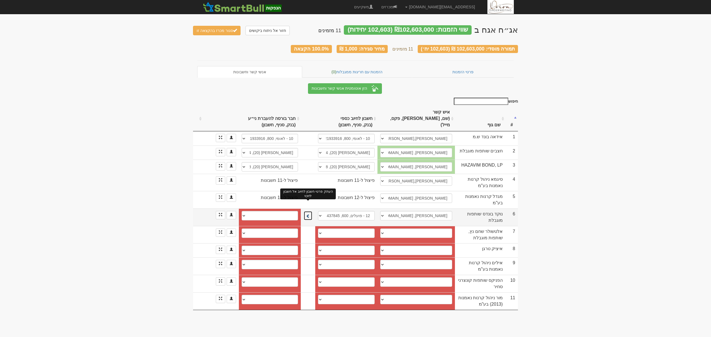
click at [309, 214] on span at bounding box center [308, 216] width 4 height 4
select select "681a20647b9c209d55ae975e"
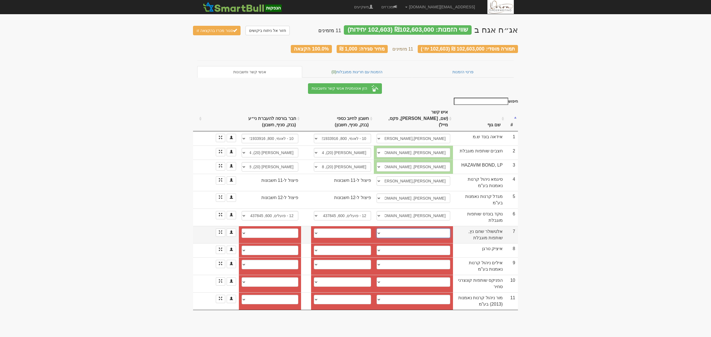
click at [428, 228] on select "איציק, izakta11@gmail.com איציק, izakta11@gmail.com איציק, izakta11@gmail.com א…" at bounding box center [413, 232] width 74 height 9
select select "681a0e257b9c209d55ae0240"
click at [376, 228] on select "איציק, izakta11@gmail.com איציק, izakta11@gmail.com איציק, izakta11@gmail.com א…" at bounding box center [413, 232] width 74 height 9
click at [405, 246] on select "איציק טרגן, Izak@altshul.co.il איציק טרגן, izakta11@gmail.com ────────── איש קש…" at bounding box center [413, 250] width 74 height 9
select select "603f998a601c70000451736f"
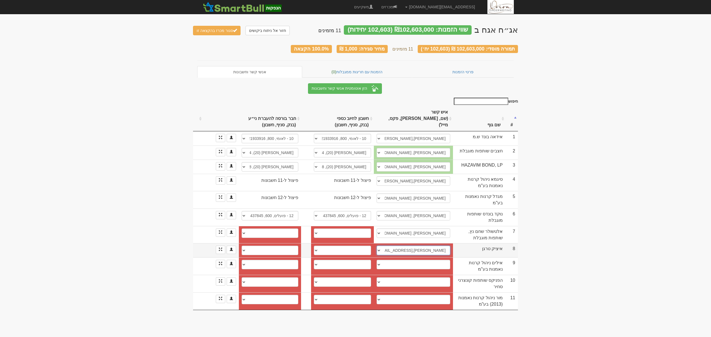
click at [376, 246] on select "איציק טרגן, Izak@altshul.co.il איציק טרגן, izakta11@gmail.com ────────── איש קש…" at bounding box center [413, 250] width 74 height 9
click at [341, 246] on select "בינלאומי (31), 273, 63304-8 בינלאומי (31), 273, 63303-8 חשבון חדש" at bounding box center [342, 250] width 57 height 9
select select "5cd044effbd70d0004e00967"
click at [314, 246] on select "בינלאומי (31), 273, 63304-8 בינלאומי (31), 273, 63303-8 חשבון חדש" at bounding box center [342, 250] width 57 height 9
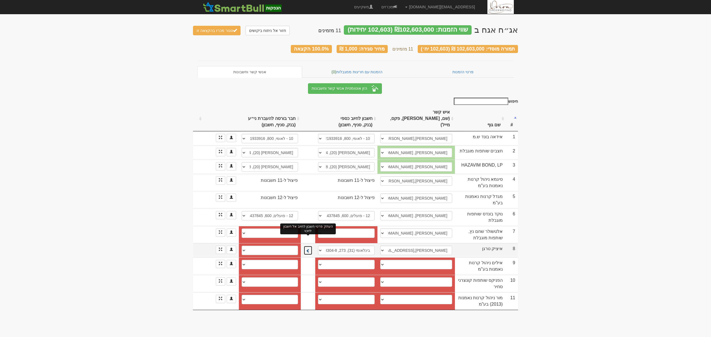
click at [308, 246] on button at bounding box center [307, 250] width 9 height 9
select select "5cd044f0fbd70d0004e00968"
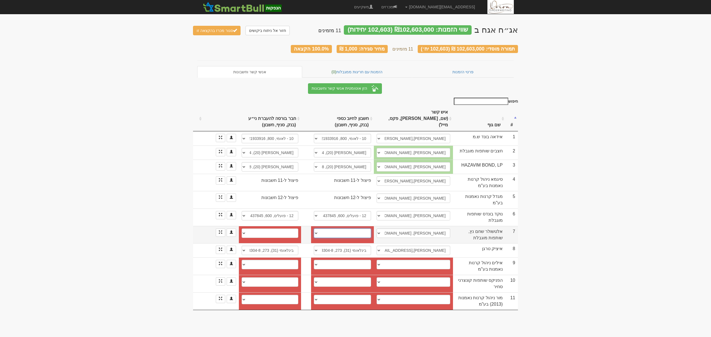
click at [320, 228] on select "פועלים (12), 765, 39257 בינלאומי (31), 273, 914908 דיסקונט (11), 10, 73575 26 -…" at bounding box center [342, 232] width 57 height 9
select select "62f8f44f6bfde921d3ac7fb5"
click at [314, 228] on select "פועלים (12), 765, 39257 בינלאומי (31), 273, 914908 דיסקונט (11), 10, 73575 26 -…" at bounding box center [342, 232] width 57 height 9
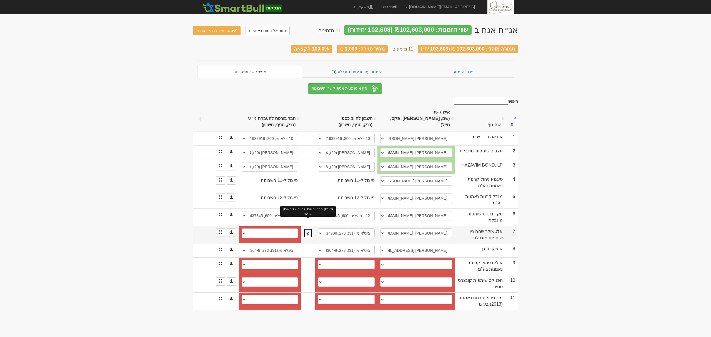
click at [307, 228] on button at bounding box center [307, 232] width 9 height 9
select select "62f8f4526bfde921d3ac7fcc"
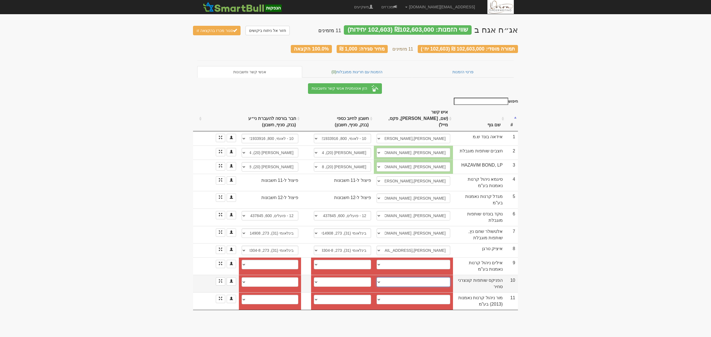
click at [410, 277] on select "עינת רגב, einatr1@fnx.co.il ארז, erezy@fnx.co.il ────────── איש קשר חדש" at bounding box center [413, 281] width 74 height 9
select select "61004c3adaf0470004fa98da"
click at [376, 277] on select "עינת רגב, einatr1@fnx.co.il ארז, erezy@fnx.co.il ────────── איש קשר חדש" at bounding box center [413, 281] width 74 height 9
click at [334, 260] on select "חשבון חדש" at bounding box center [342, 264] width 57 height 9
click at [369, 316] on body "hanpaka@orion-uw.com הגדרות חשבונות הנפקה תבניות הודעות קיבול" at bounding box center [355, 168] width 711 height 337
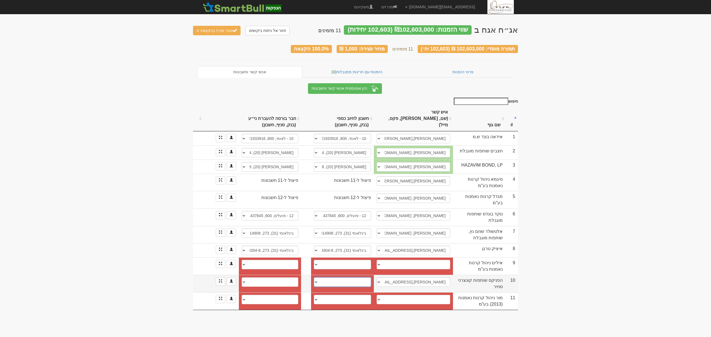
click at [336, 277] on select "פועלים (12), 600, 676548 חשבון חדש" at bounding box center [342, 281] width 57 height 9
select select "61004ce4daf0470004fa9be6"
click at [314, 277] on select "פועלים (12), 600, 676548 חשבון חדש" at bounding box center [342, 281] width 57 height 9
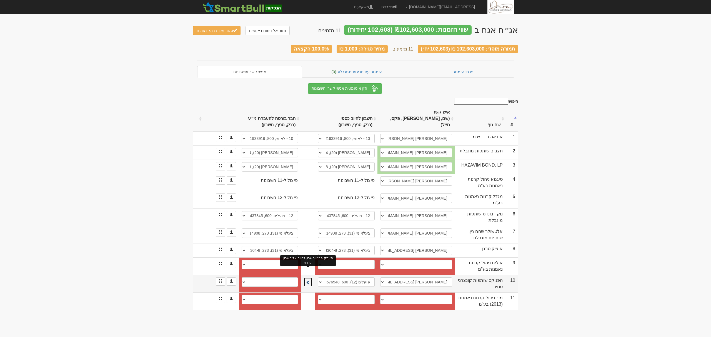
click at [308, 280] on span at bounding box center [308, 282] width 4 height 4
select select "61004ce7daf0470004fa9c69"
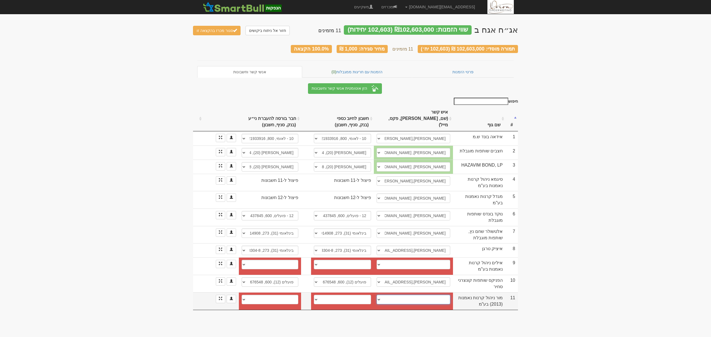
click at [412, 295] on select "מירי דרי, 050-4548840, 03-5141275, miri@more.org.il יוטב, 0524848999, liby@more…" at bounding box center [413, 299] width 74 height 9
select select "681a21837b9c209d55aed1c0"
click at [376, 295] on select "מירי דרי, 050-4548840, 03-5141275, miri@more.org.il יוטב, 0524848999, liby@more…" at bounding box center [413, 299] width 74 height 9
click at [220, 297] on span at bounding box center [220, 298] width 3 height 3
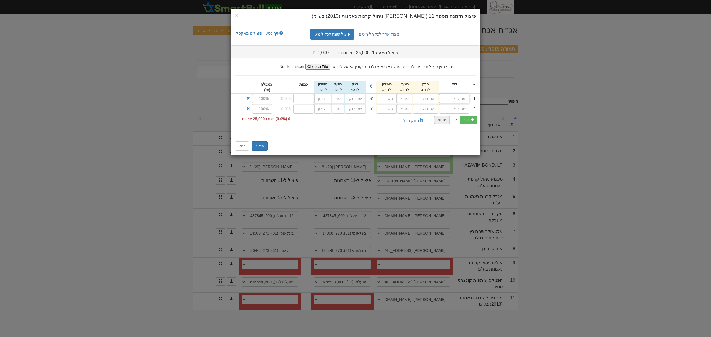
click at [451, 98] on input "text" at bounding box center [454, 98] width 30 height 9
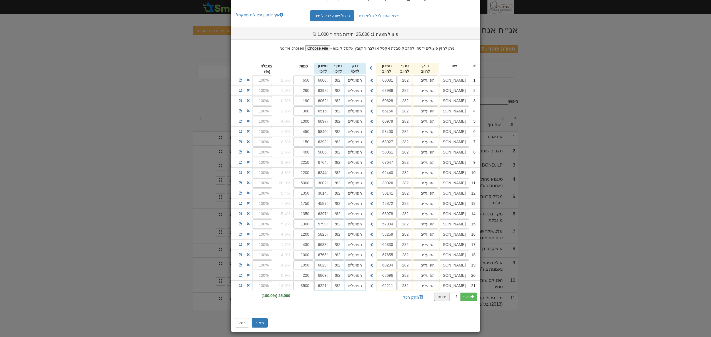
scroll to position [26, 0]
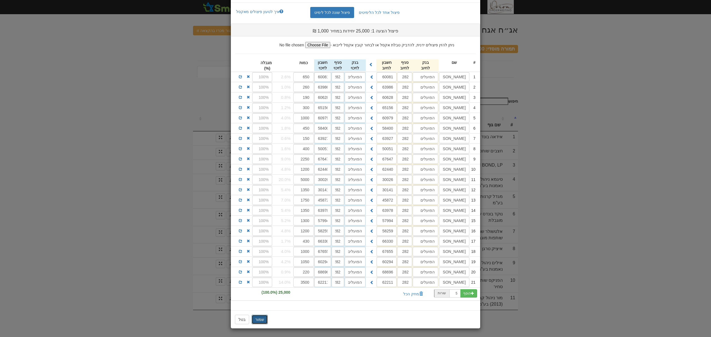
click at [266, 317] on button "שמור" at bounding box center [259, 319] width 16 height 9
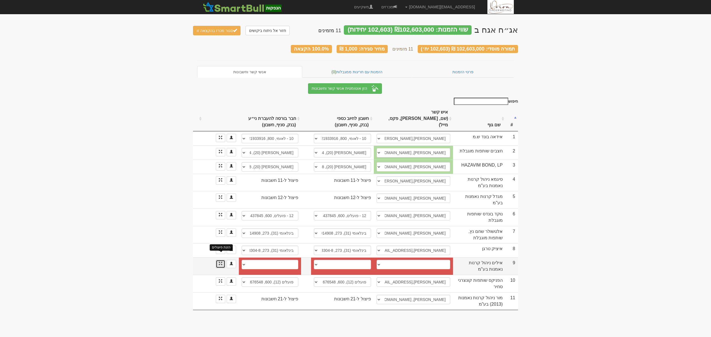
click at [219, 262] on span at bounding box center [220, 263] width 3 height 3
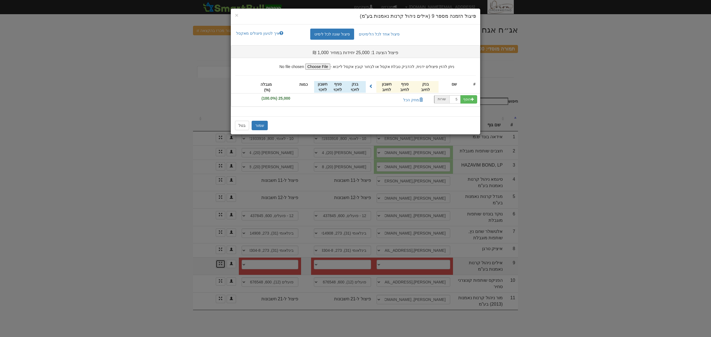
scroll to position [0, 0]
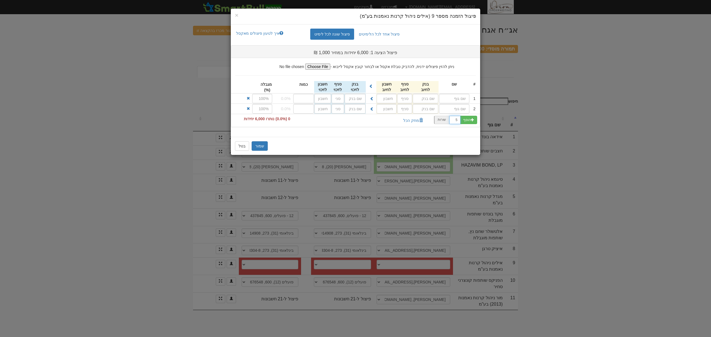
drag, startPoint x: 457, startPoint y: 120, endPoint x: 446, endPoint y: 120, distance: 11.1
click at [446, 120] on div "הוסף 5 שורות" at bounding box center [455, 120] width 43 height 8
type input "2"
click at [466, 120] on button "הוסף" at bounding box center [468, 120] width 17 height 8
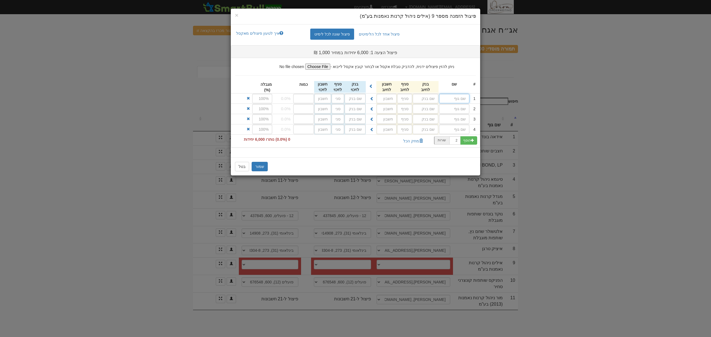
click at [454, 98] on input "text" at bounding box center [454, 98] width 30 height 9
click at [455, 97] on input "text" at bounding box center [454, 98] width 30 height 9
type input "איילים י 50/50"
click at [425, 108] on div "יובנק ( 26 )" at bounding box center [414, 109] width 47 height 7
type input "יובנק (26)"
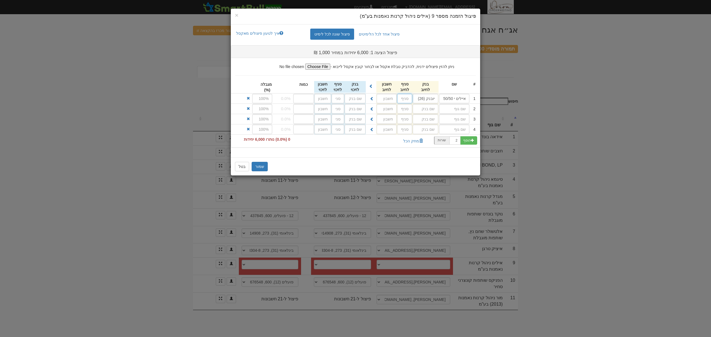
click at [407, 99] on input "text" at bounding box center [404, 98] width 15 height 9
type input "273"
click at [391, 98] on input "text" at bounding box center [386, 98] width 20 height 9
type input "5725"
click at [369, 99] on button at bounding box center [371, 98] width 9 height 9
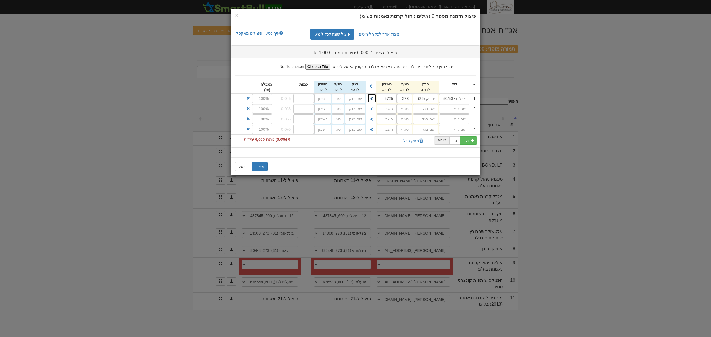
type input "יובנק (26)"
type input "273"
type input "5725"
click at [449, 106] on input "text" at bounding box center [454, 108] width 30 height 9
type input "אילים י 20/80"
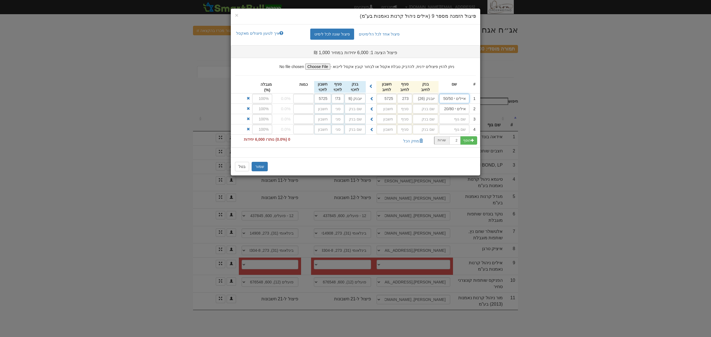
click at [460, 98] on input "איילים י 50/50" at bounding box center [454, 98] width 30 height 9
type input "אילים י 50/50"
click at [428, 103] on input "text" at bounding box center [424, 98] width 25 height 9
click at [428, 118] on div "יובנק ( 26 )" at bounding box center [414, 119] width 47 height 7
type input "יובנק (26)"
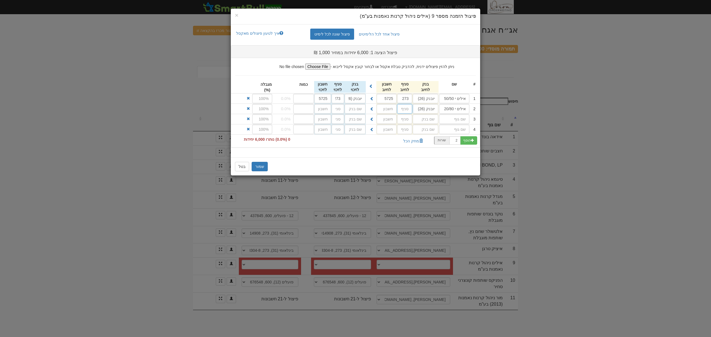
click at [404, 109] on input "text" at bounding box center [404, 108] width 15 height 9
type input "273"
type input "5711"
click at [371, 108] on span at bounding box center [372, 109] width 4 height 4
type input "יובנק (26)"
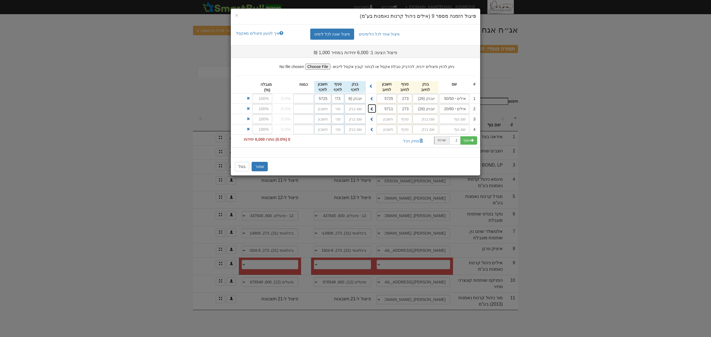
type input "273"
type input "5711"
click at [452, 117] on input "text" at bounding box center [454, 118] width 30 height 9
type input "אילים (!) אג"ח קונצרני"
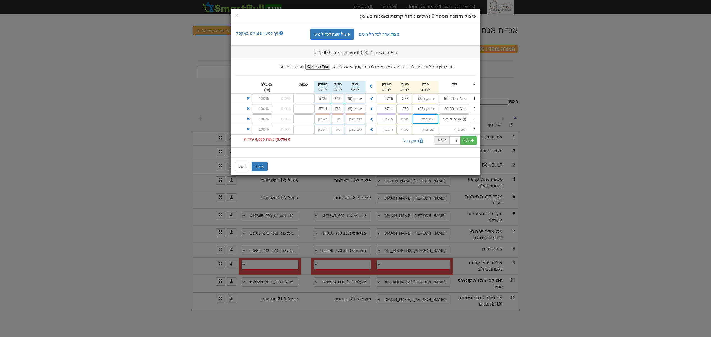
scroll to position [0, 0]
click at [426, 130] on div "יובנק ( 26 )" at bounding box center [414, 129] width 47 height 7
type input "יובנק (26)"
click at [402, 114] on input "273" at bounding box center [404, 108] width 15 height 9
click at [404, 119] on input "text" at bounding box center [404, 118] width 15 height 9
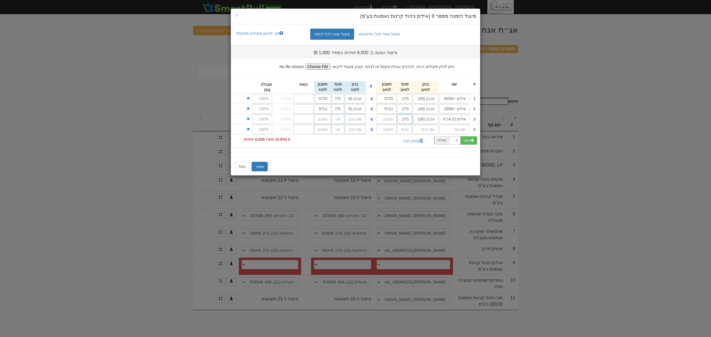
type input "273"
type input "7080"
click at [371, 119] on span at bounding box center [372, 119] width 4 height 4
type input "יובנק (26)"
type input "273"
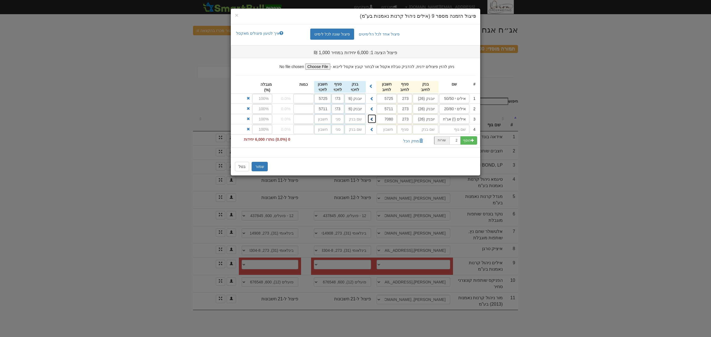
type input "7080"
click at [459, 129] on input "text" at bounding box center [454, 129] width 30 height 9
type input "אילים י 30/70"
click at [432, 140] on div "יובנק ( 26 )" at bounding box center [414, 140] width 47 height 7
type input "יובנק (26)"
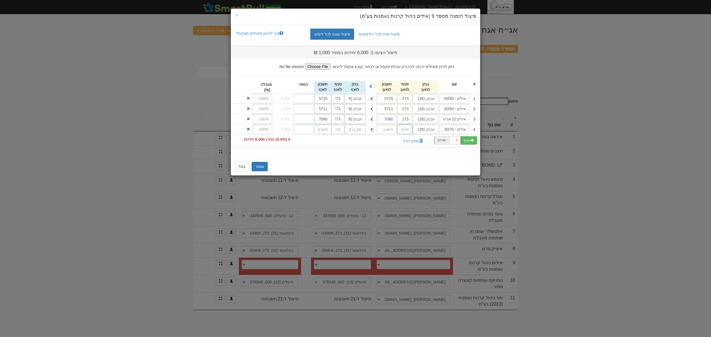
click at [404, 130] on input "text" at bounding box center [404, 129] width 15 height 9
type input "273"
type input "5660"
click at [372, 131] on span at bounding box center [372, 129] width 4 height 4
type input "יובנק (26)"
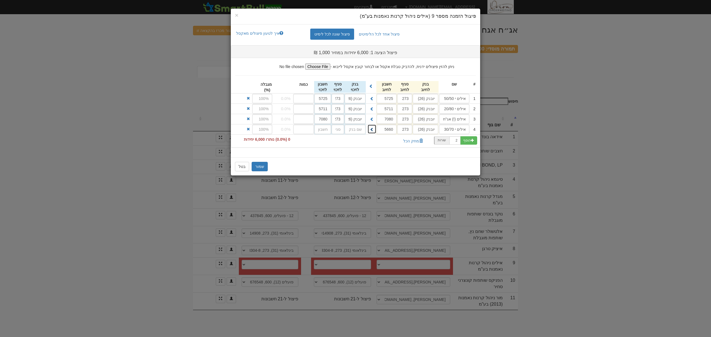
type input "273"
type input "5660"
click at [304, 99] on input "number" at bounding box center [303, 98] width 21 height 9
type input "183"
click at [304, 110] on input "number" at bounding box center [303, 108] width 21 height 9
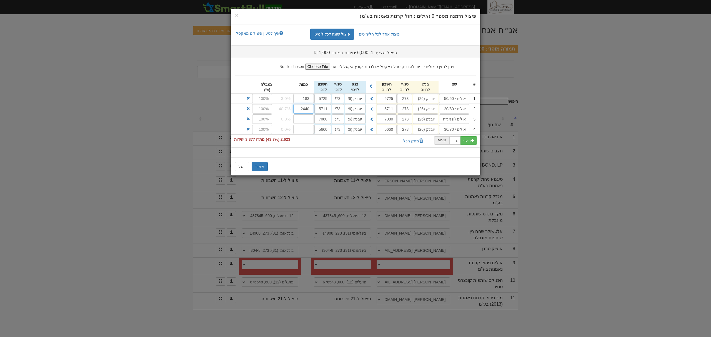
type input "2440"
click at [306, 122] on input "number" at bounding box center [303, 118] width 21 height 9
type input "2615"
click at [302, 131] on input "number" at bounding box center [303, 129] width 21 height 9
type input "761"
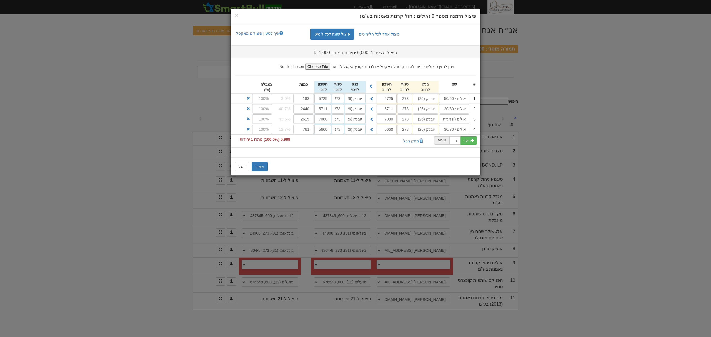
click at [296, 143] on div "הוסף 2 שורות" at bounding box center [355, 141] width 249 height 13
drag, startPoint x: 308, startPoint y: 99, endPoint x: 313, endPoint y: 99, distance: 5.8
click at [313, 99] on input "183" at bounding box center [303, 98] width 21 height 9
type input "184"
click at [305, 157] on div "פיצול אחד לכל הלימיטים פיצול שונה לכל לימיט איך לטעון פיצולים מאקסל העתקת פיצול…" at bounding box center [355, 90] width 249 height 133
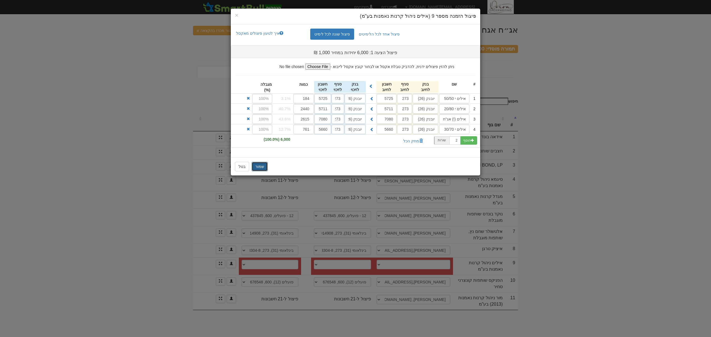
click at [260, 169] on button "שמור" at bounding box center [259, 166] width 16 height 9
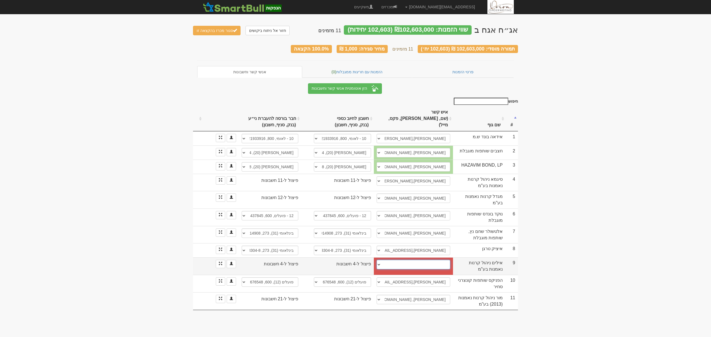
click at [400, 260] on select "עמית, amith@ayalim-funds.co.il ────────── איש קשר חדש" at bounding box center [413, 264] width 74 height 9
select select "new_contact"
click at [376, 260] on select "עמית, amith@ayalim-funds.co.il ────────── איש קשר חדש" at bounding box center [413, 264] width 74 height 9
select select
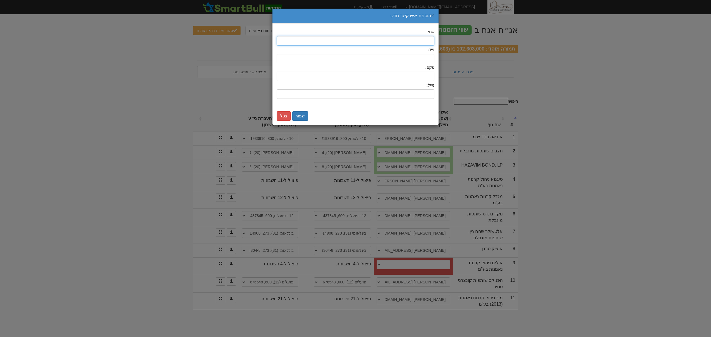
click at [414, 41] on input "text" at bounding box center [355, 40] width 158 height 9
type input "גיא"
type input "g"
click at [419, 92] on input "שם:" at bounding box center [355, 93] width 158 height 9
paste input "guyb@ayalim-funds.co.il"
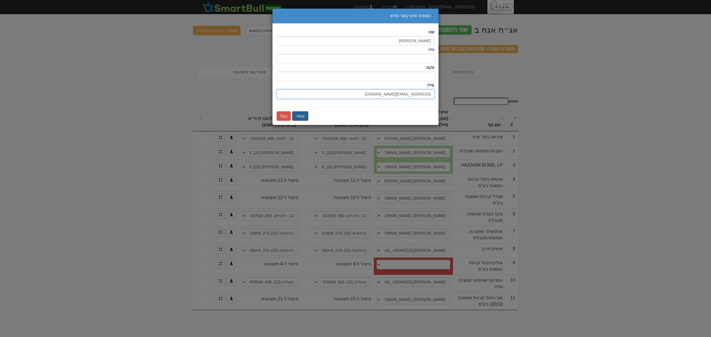
type input "guyb@ayalim-funds.co.il"
click at [298, 115] on button "שמור" at bounding box center [300, 115] width 16 height 9
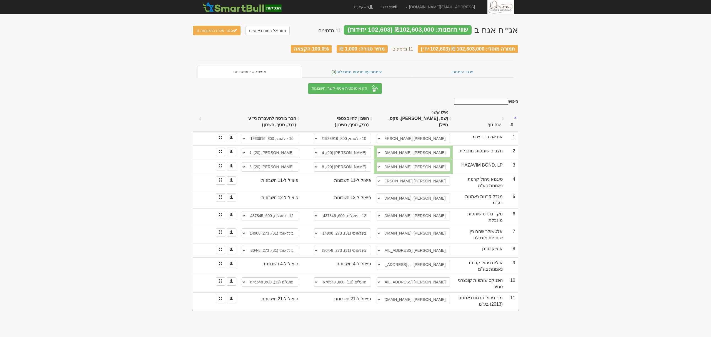
click at [589, 162] on body "hanpaka@orion-uw.com הגדרות חשבונות הנפקה תבניות הודעות קיבול" at bounding box center [355, 168] width 711 height 337
click at [233, 28] on span "button" at bounding box center [235, 30] width 4 height 4
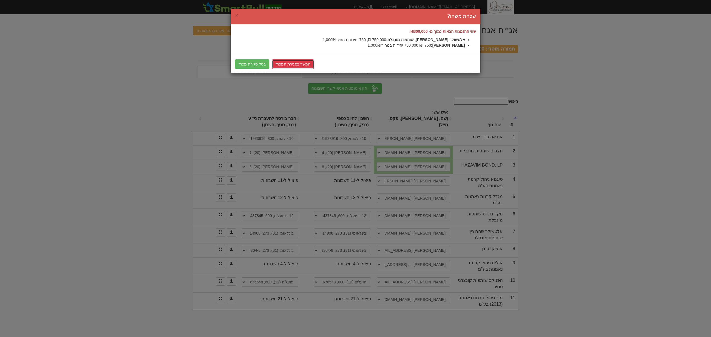
click at [287, 61] on link "המשך בסגירת המכרז" at bounding box center [293, 63] width 42 height 9
click at [302, 60] on link "המשך בסגירת המכרז" at bounding box center [293, 63] width 42 height 9
click at [237, 11] on div "× שכחת משהו?" at bounding box center [355, 17] width 249 height 16
click at [236, 14] on span "×" at bounding box center [236, 15] width 3 height 6
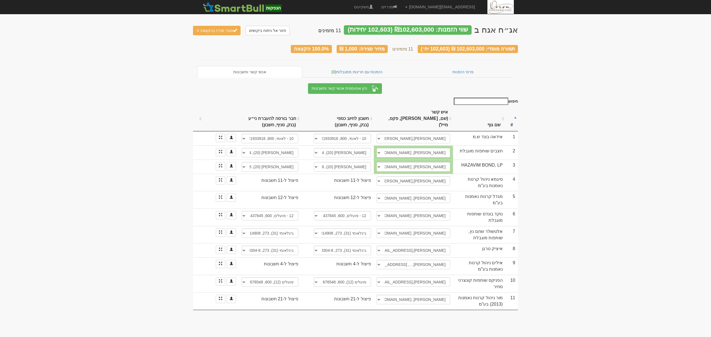
click at [608, 122] on body "hanpaka@orion-uw.com הגדרות חשבונות הנפקה תבניות הודעות קיבול" at bounding box center [355, 168] width 711 height 337
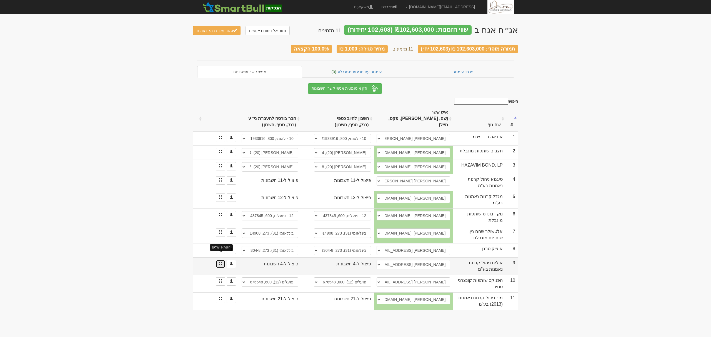
click at [221, 262] on span at bounding box center [220, 263] width 3 height 3
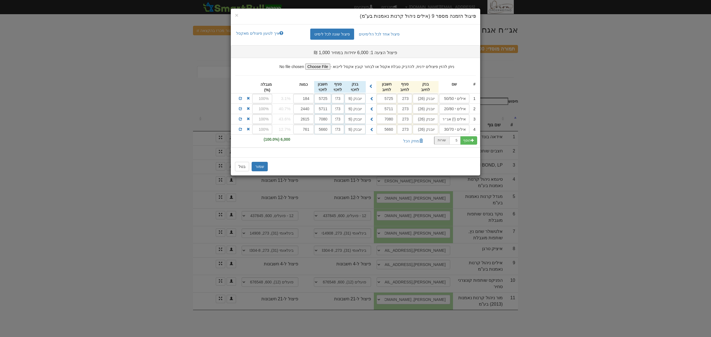
click at [148, 220] on div "× פיצול הזמנה מספר 9 (אילים ניהול קרנות נאמנות בע"מ) פיצול אחד לכל הלימיטים פיצ…" at bounding box center [355, 168] width 711 height 337
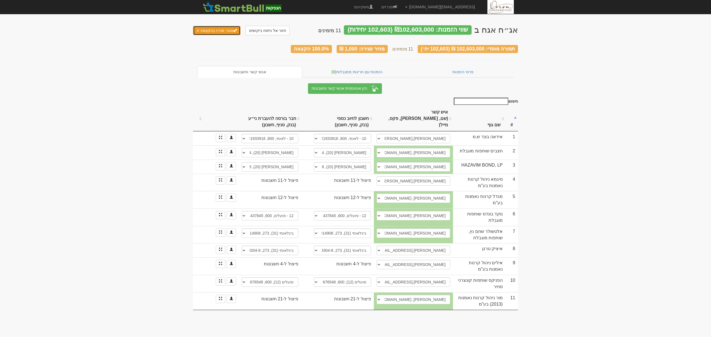
click at [217, 27] on button "סגור מכרז בהקצאה זו" at bounding box center [216, 30] width 47 height 9
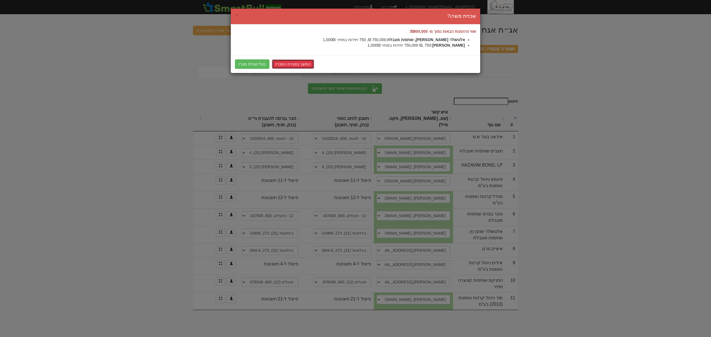
click at [299, 65] on link "המשך בסגירת המכרז" at bounding box center [293, 63] width 42 height 9
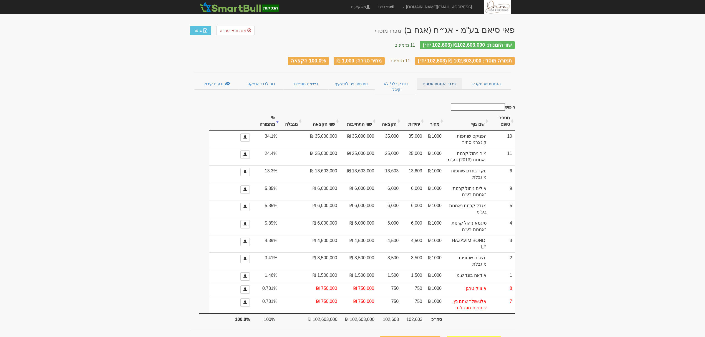
click at [437, 80] on link "פרטי הזמנות זוכות" at bounding box center [439, 84] width 45 height 12
click at [432, 92] on link "אנשי קשר וחשבונות" at bounding box center [440, 94] width 44 height 7
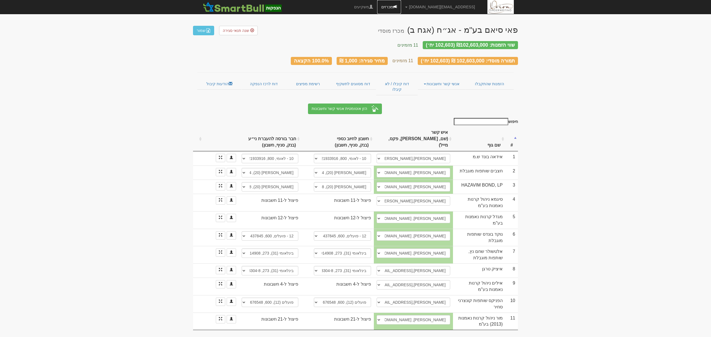
click at [401, 5] on link "מכרזים" at bounding box center [389, 7] width 24 height 14
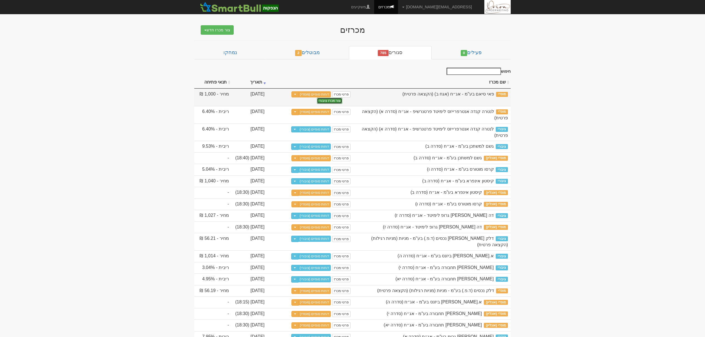
click at [326, 101] on button "צור מכרז ציבורי" at bounding box center [329, 101] width 25 height 6
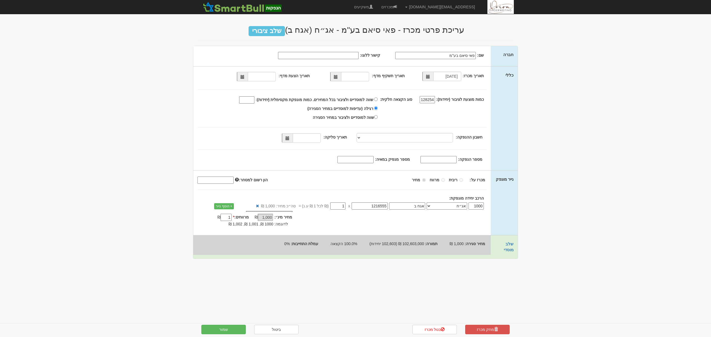
click at [337, 77] on span at bounding box center [336, 77] width 4 height 4
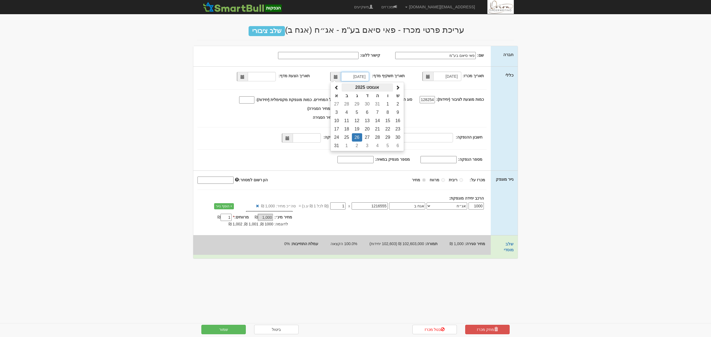
click at [367, 86] on th "אוגוסט 2025" at bounding box center [366, 87] width 51 height 8
click at [367, 86] on th "2025" at bounding box center [367, 87] width 57 height 8
click at [376, 102] on span "2022" at bounding box center [374, 101] width 15 height 15
click at [361, 101] on span "פבר׳" at bounding box center [359, 101] width 15 height 15
click at [359, 128] on td "22" at bounding box center [357, 129] width 10 height 8
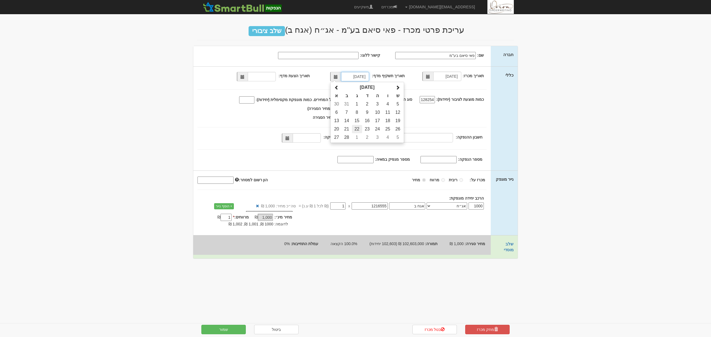
type input "22/02/2022"
click at [368, 139] on select "מזרחי, 480, 123775, IL56 0204 8000 0000 0123 775 מזרחי, 480, 123767, IL78 0204 …" at bounding box center [404, 137] width 96 height 9
select select "מזרחי, 480, 123775, IL56 0204 8000 0000 0123 775"
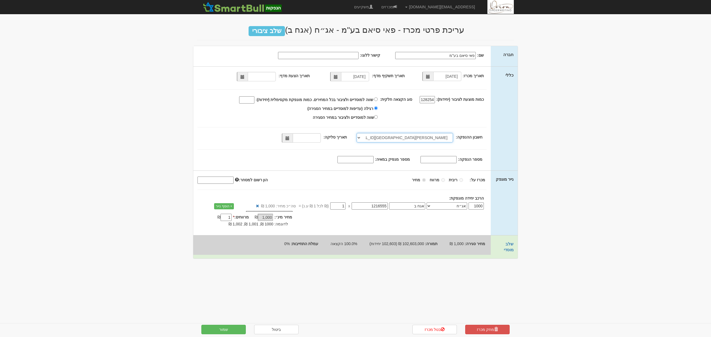
click at [358, 133] on select "מזרחי, 480, 123775, IL56 0204 8000 0000 0123 775 מזרחי, 480, 123767, IL78 0204 …" at bounding box center [404, 137] width 96 height 9
click at [289, 140] on span at bounding box center [287, 138] width 4 height 4
click at [320, 199] on td "27" at bounding box center [318, 199] width 10 height 8
type input "27/08/2025"
click at [449, 161] on input "מספר הנפקה:" at bounding box center [438, 159] width 36 height 7
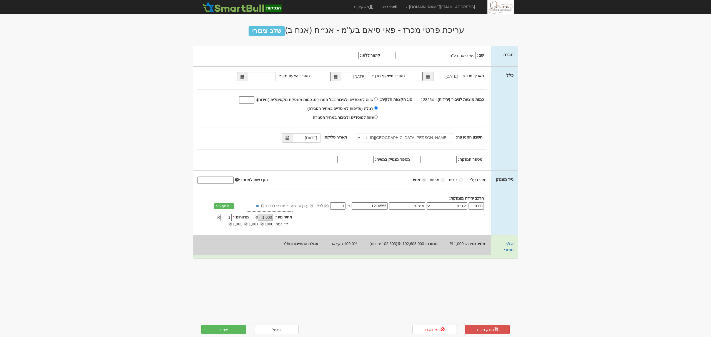
paste input "2344"
type input "2344"
click at [347, 155] on div "תאריך מכרז: 26/08/2025 תאריך תשקיף מדף: 22/02/2022 128254 2344" at bounding box center [341, 119] width 297 height 104
click at [350, 157] on input "מספר מנפיק במאיה:" at bounding box center [355, 159] width 36 height 7
paste input "2344"
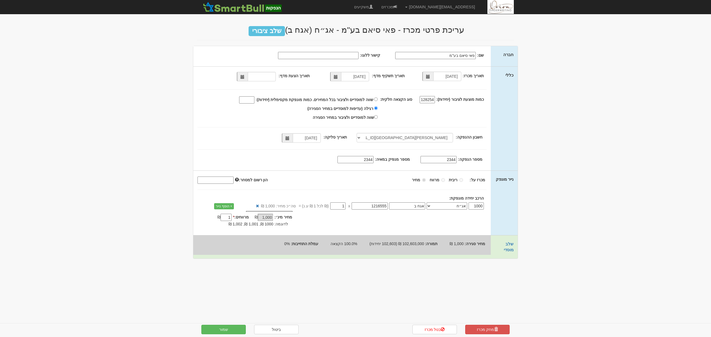
type input "2344"
click at [450, 159] on input "2344" at bounding box center [438, 159] width 36 height 7
click at [370, 159] on input "2344" at bounding box center [355, 159] width 36 height 7
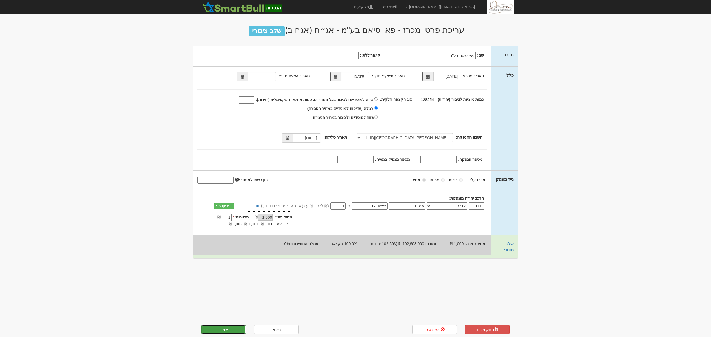
click at [231, 330] on button "שמור" at bounding box center [223, 329] width 44 height 9
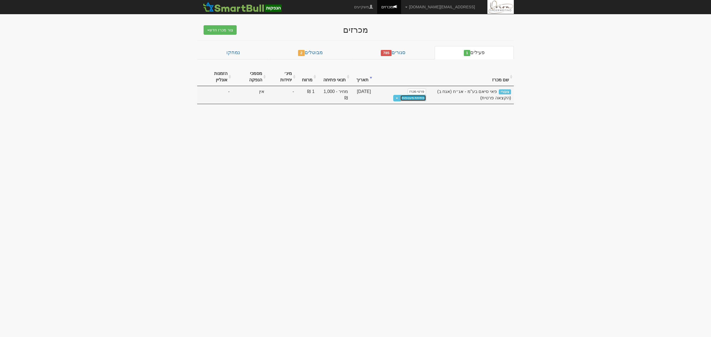
click at [417, 97] on link "פתיחת מעטפות" at bounding box center [413, 98] width 26 height 6
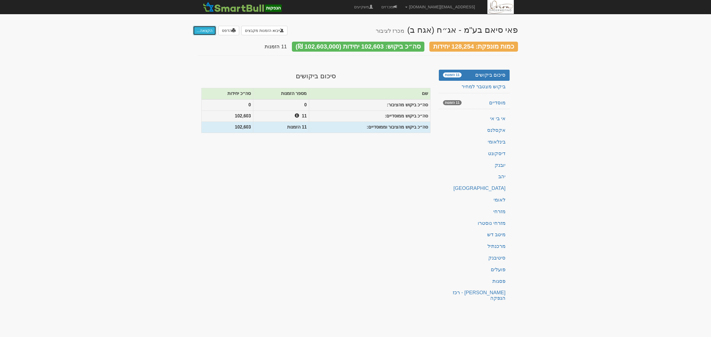
drag, startPoint x: 382, startPoint y: 79, endPoint x: 204, endPoint y: 29, distance: 184.4
click at [204, 29] on button "הקצאה..." at bounding box center [204, 30] width 23 height 9
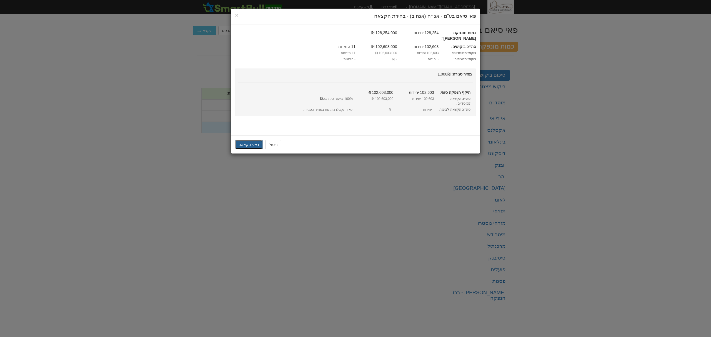
click at [251, 140] on button "בצע הקצאה" at bounding box center [249, 144] width 28 height 9
